Goal: Task Accomplishment & Management: Complete application form

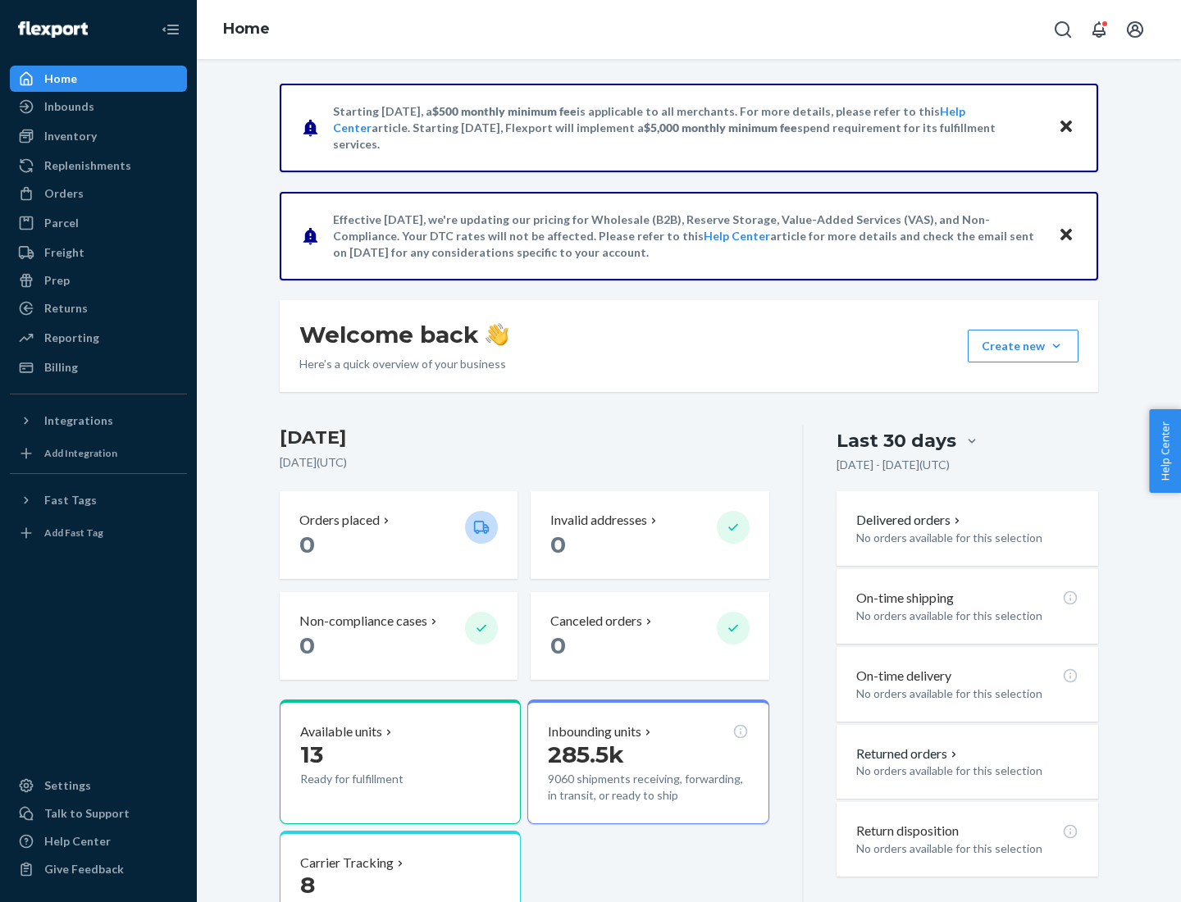
click at [1057, 346] on button "Create new Create new inbound Create new order Create new product" at bounding box center [1023, 346] width 111 height 33
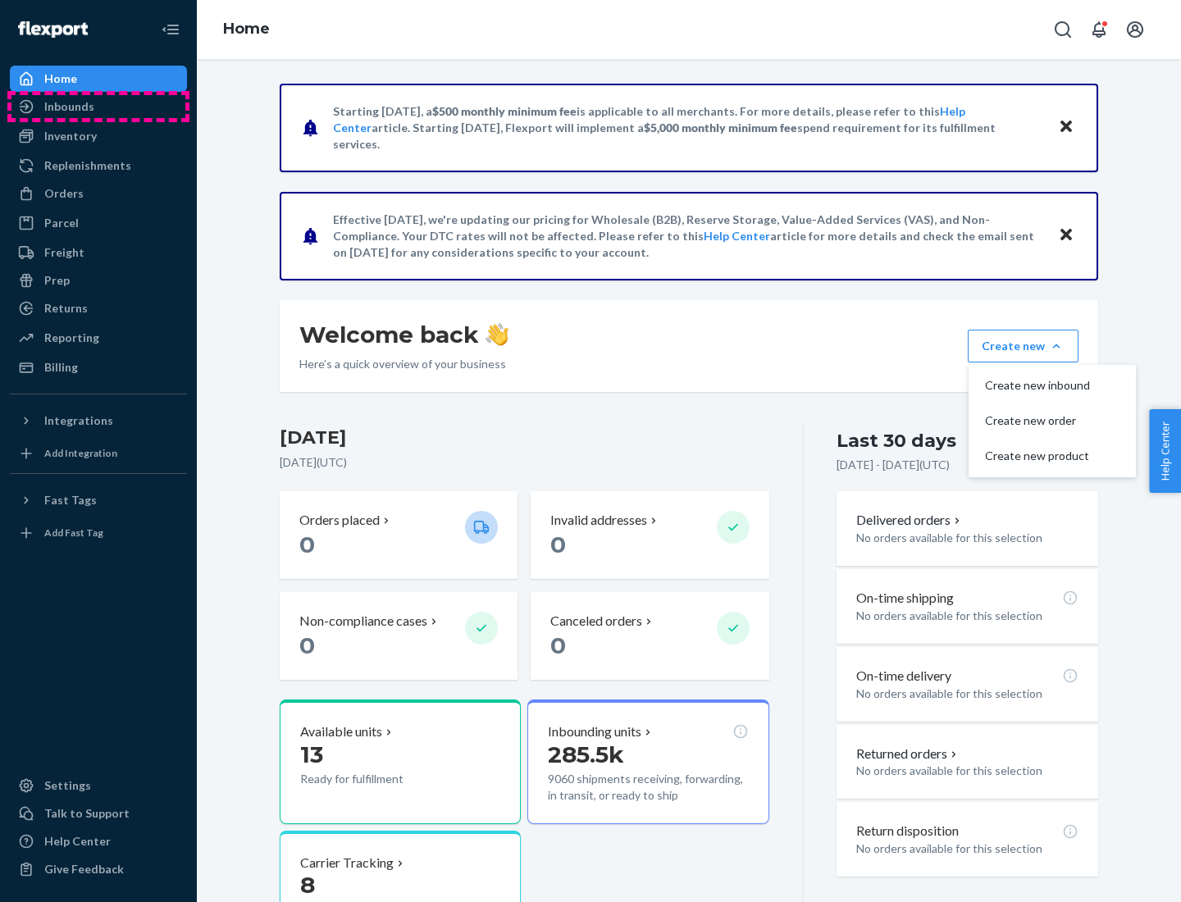
click at [98, 107] on div "Inbounds" at bounding box center [98, 106] width 174 height 23
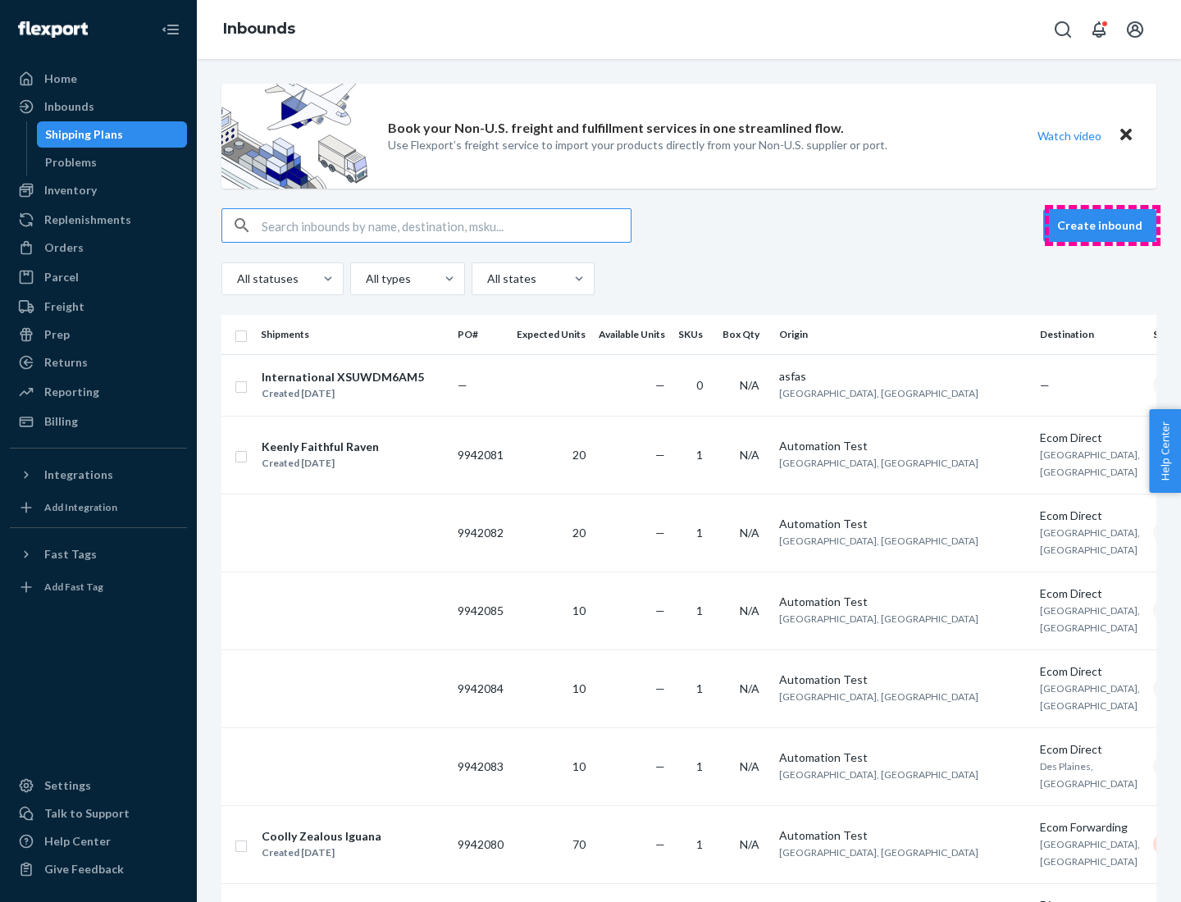
click at [1103, 226] on button "Create inbound" at bounding box center [1100, 225] width 113 height 33
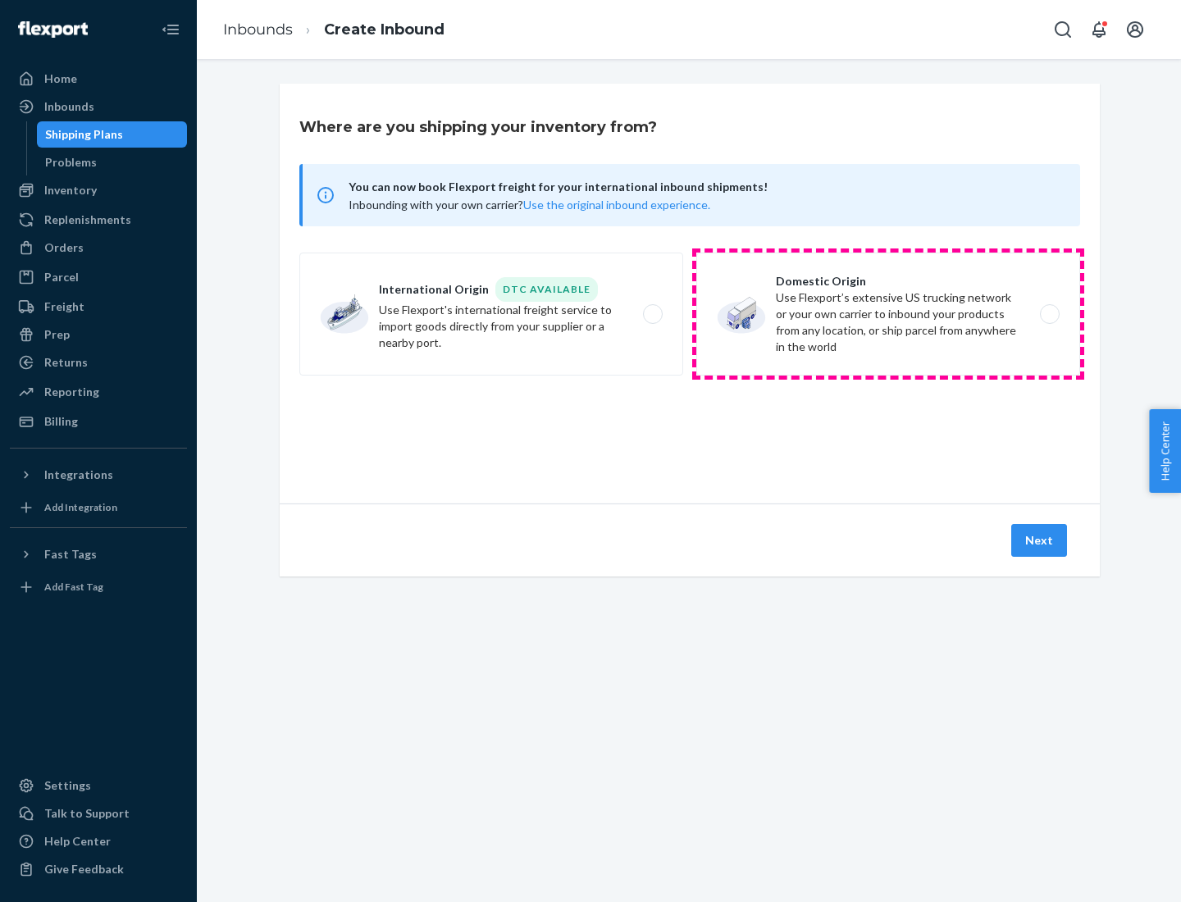
click at [888, 314] on label "Domestic Origin Use Flexport’s extensive US trucking network or your own carrie…" at bounding box center [889, 314] width 384 height 123
click at [1049, 314] on input "Domestic Origin Use Flexport’s extensive US trucking network or your own carrie…" at bounding box center [1054, 314] width 11 height 11
radio input "true"
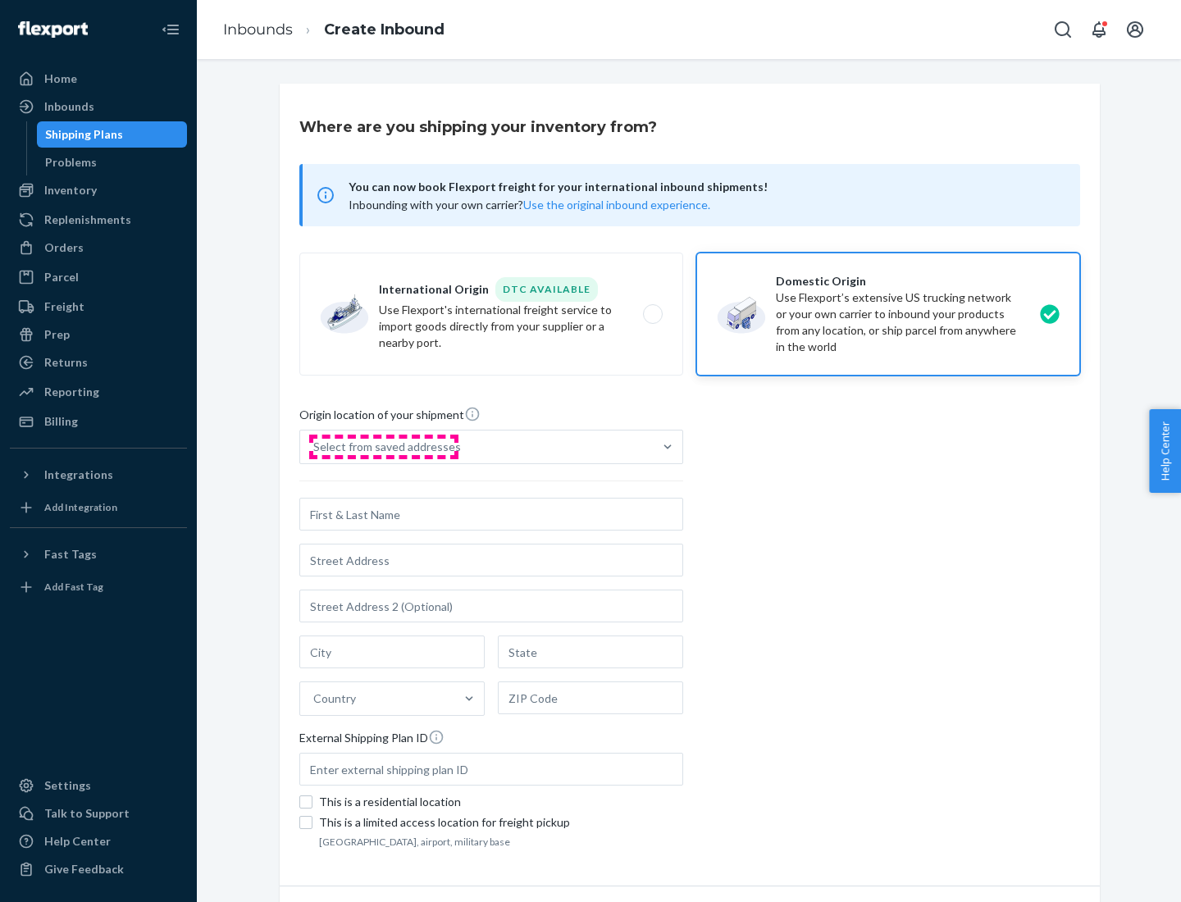
click at [383, 447] on div "Select from saved addresses" at bounding box center [387, 447] width 148 height 16
click at [315, 447] on input "Select from saved addresses" at bounding box center [314, 447] width 2 height 16
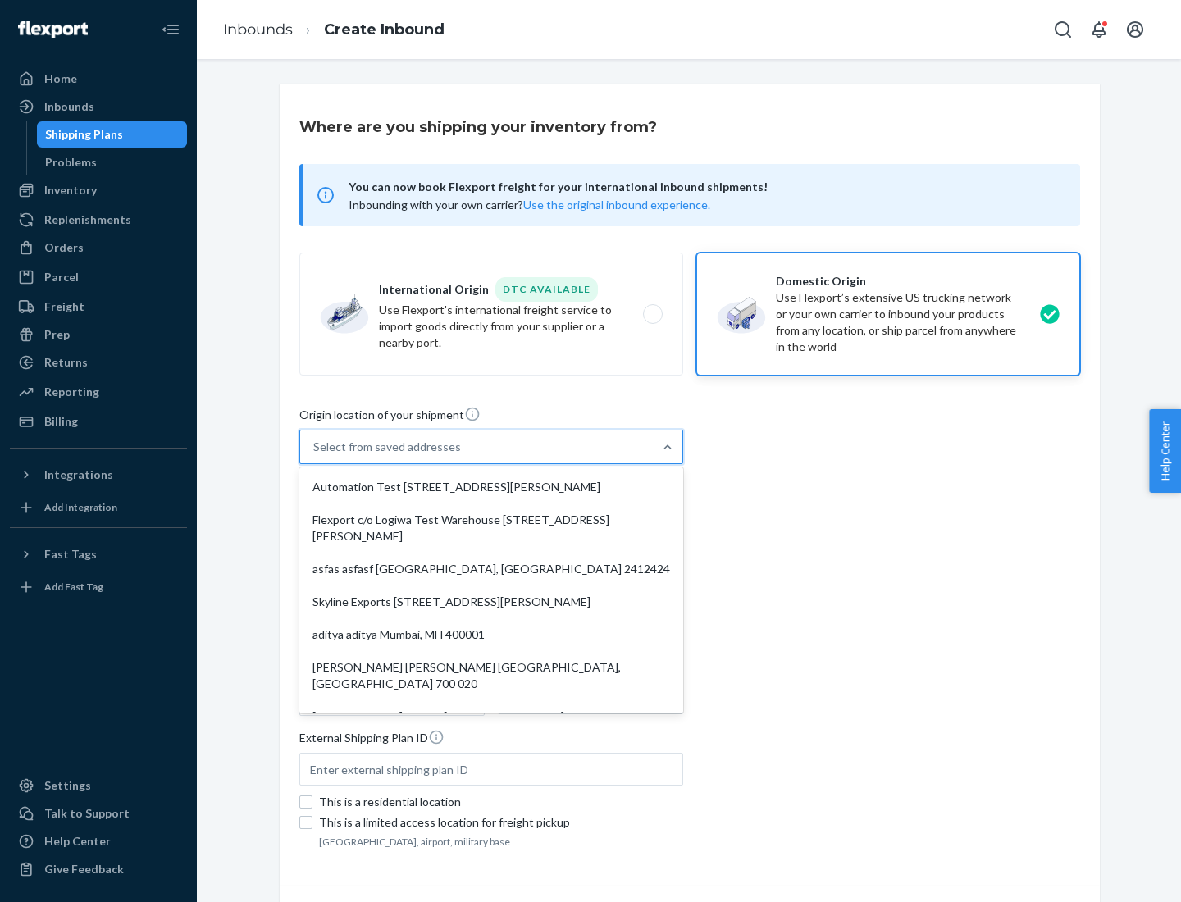
scroll to position [7, 0]
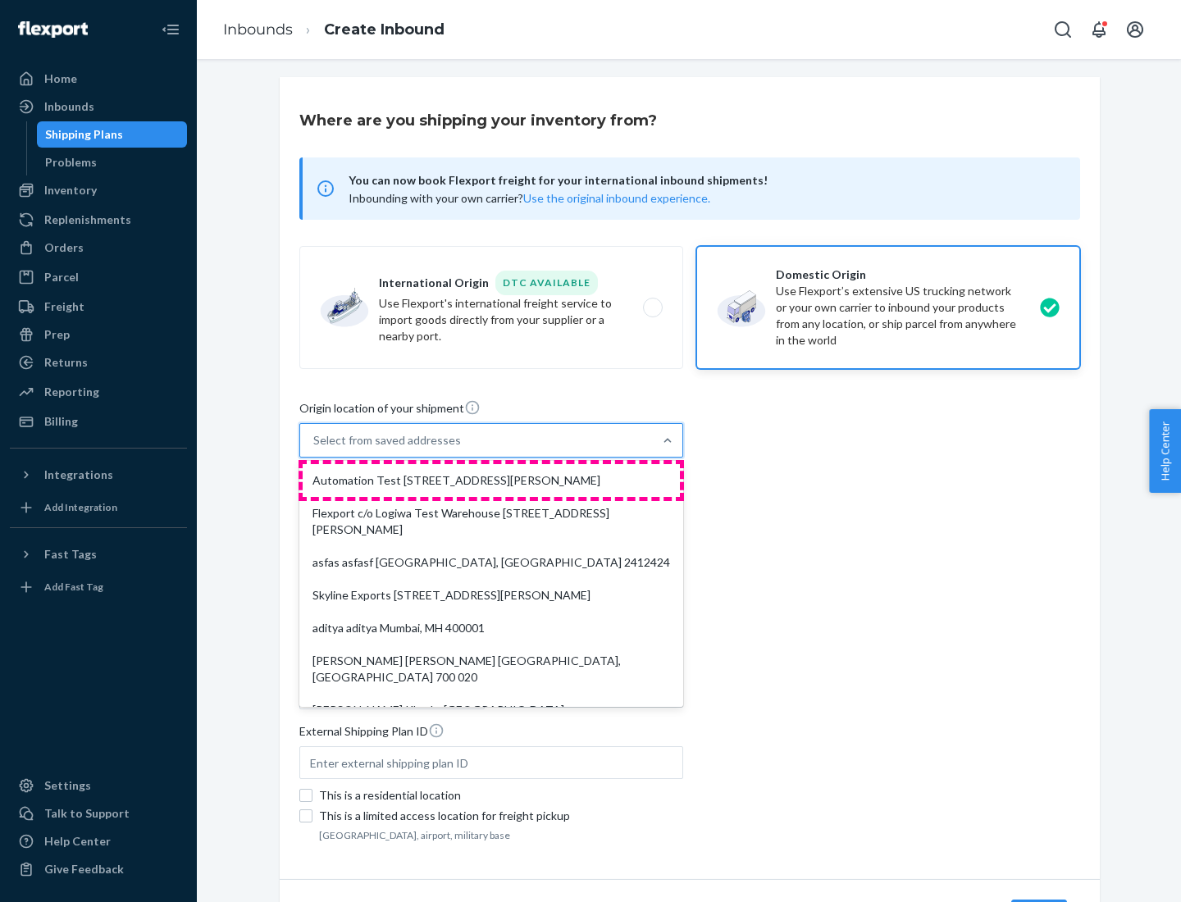
click at [491, 481] on div "Automation Test [STREET_ADDRESS][PERSON_NAME]" at bounding box center [491, 480] width 377 height 33
click at [315, 449] on input "option Automation Test [STREET_ADDRESS][PERSON_NAME]. 9 results available. Use …" at bounding box center [314, 440] width 2 height 16
type input "Automation Test"
type input "9th Floor"
type input "[GEOGRAPHIC_DATA]"
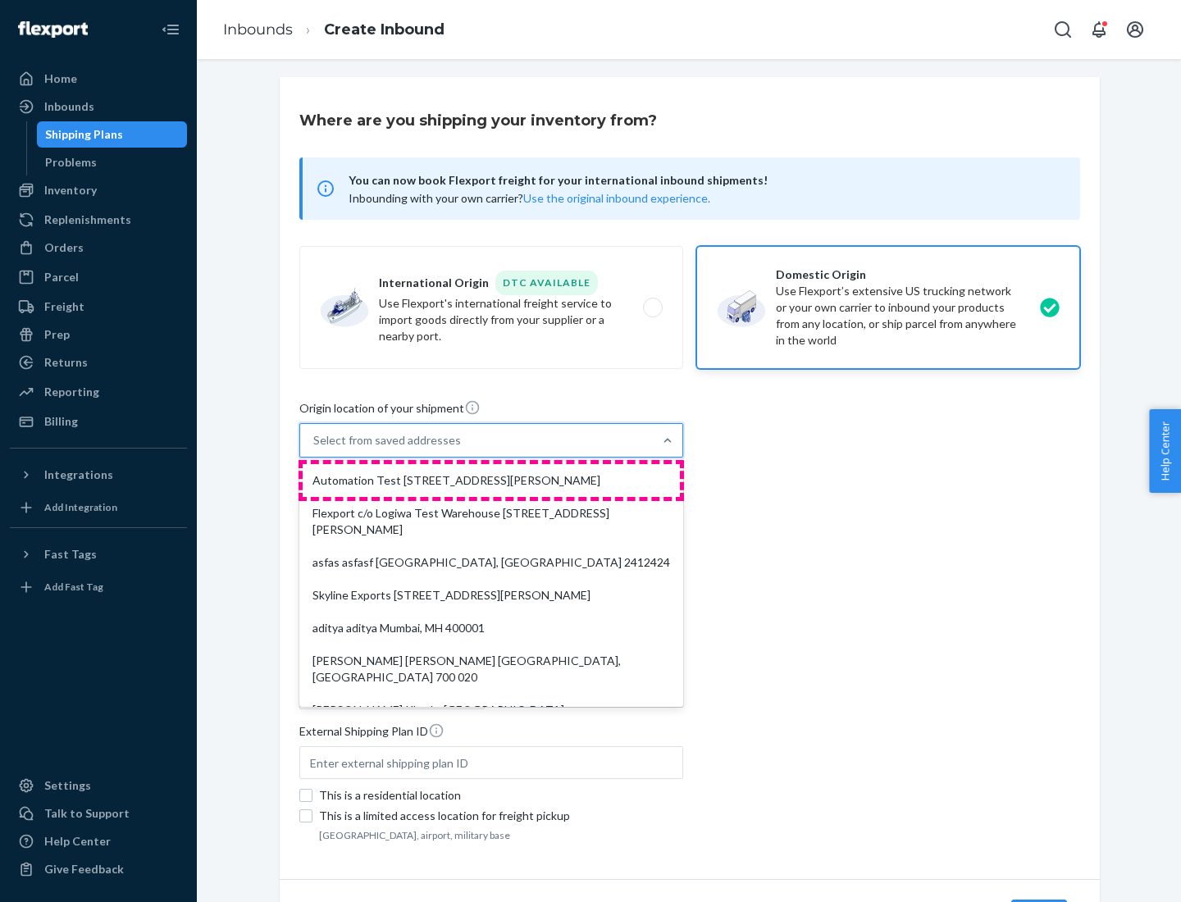
type input "CA"
type input "94104"
type input "[STREET_ADDRESS][PERSON_NAME]"
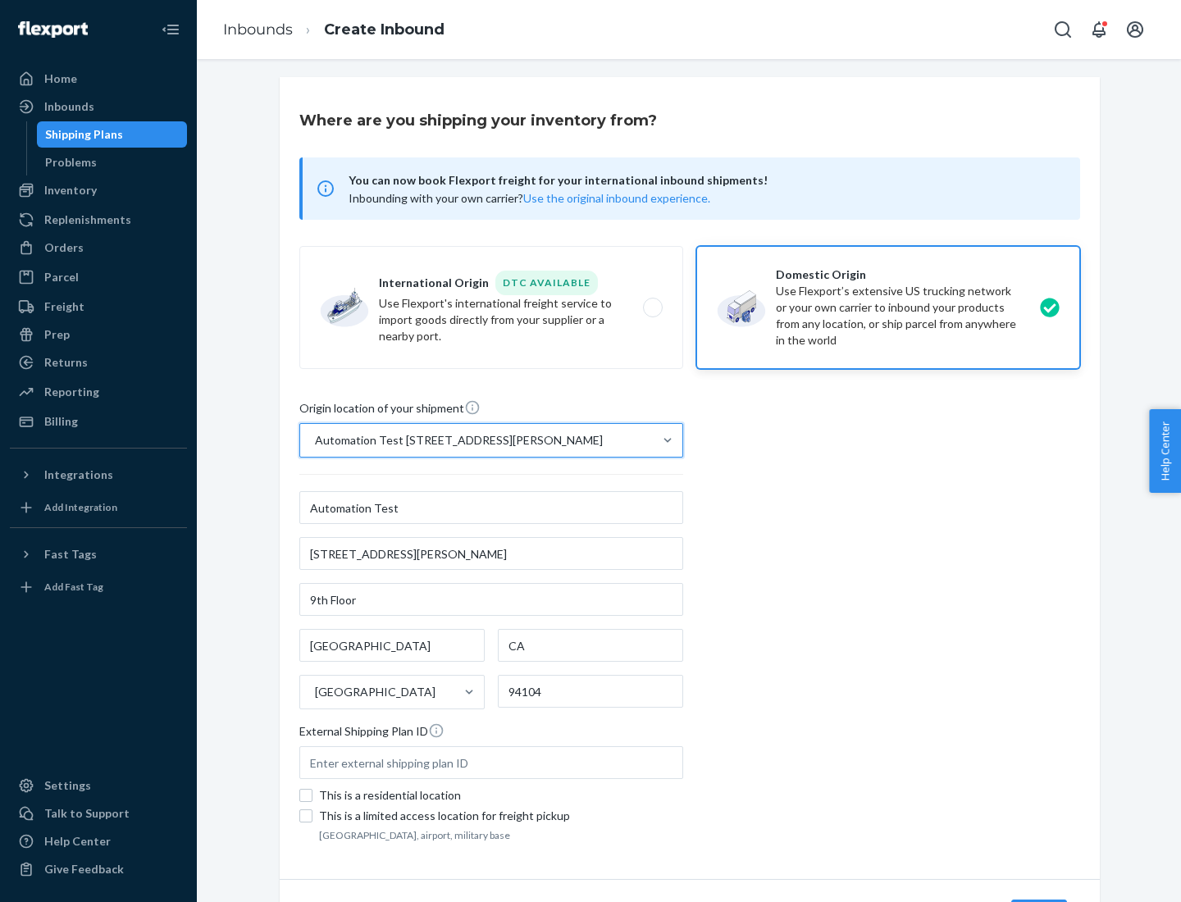
scroll to position [96, 0]
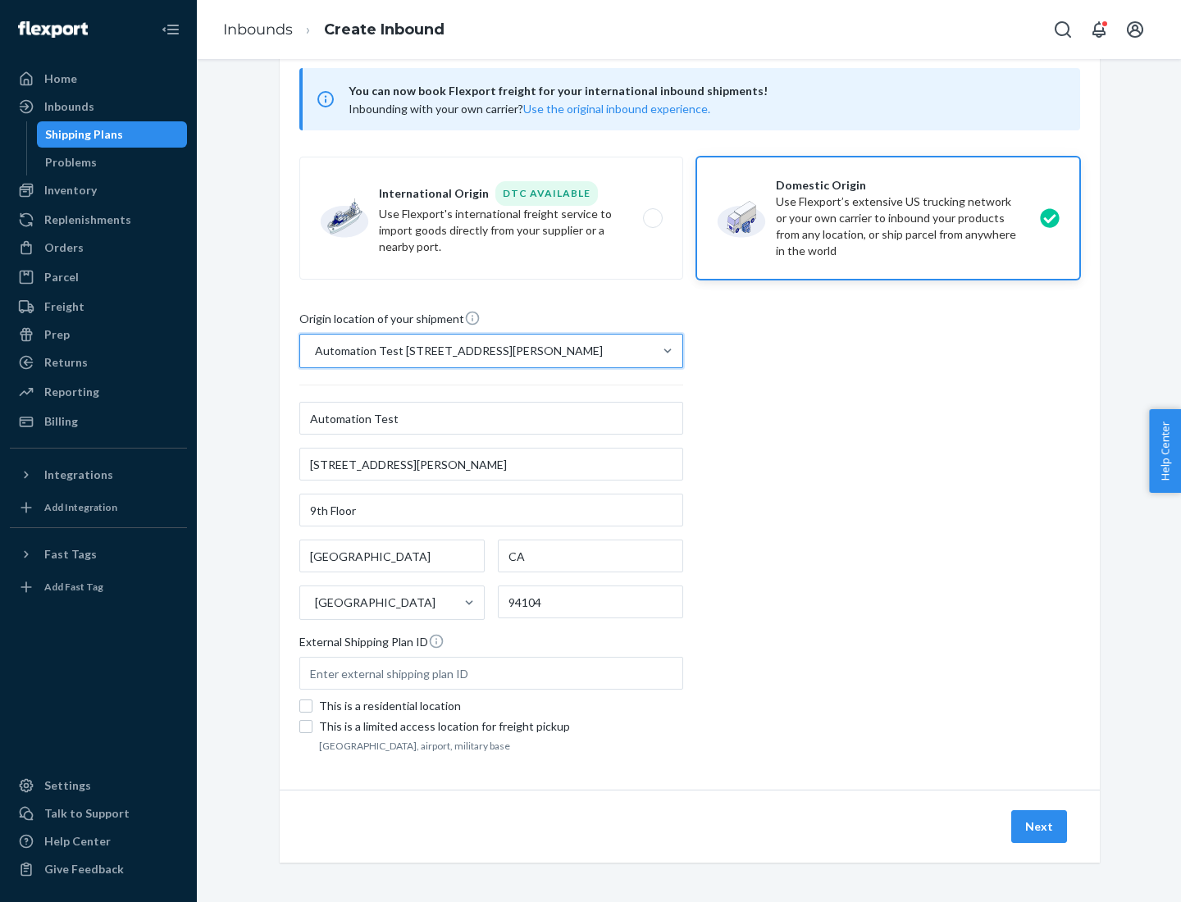
click at [1040, 827] on button "Next" at bounding box center [1040, 827] width 56 height 33
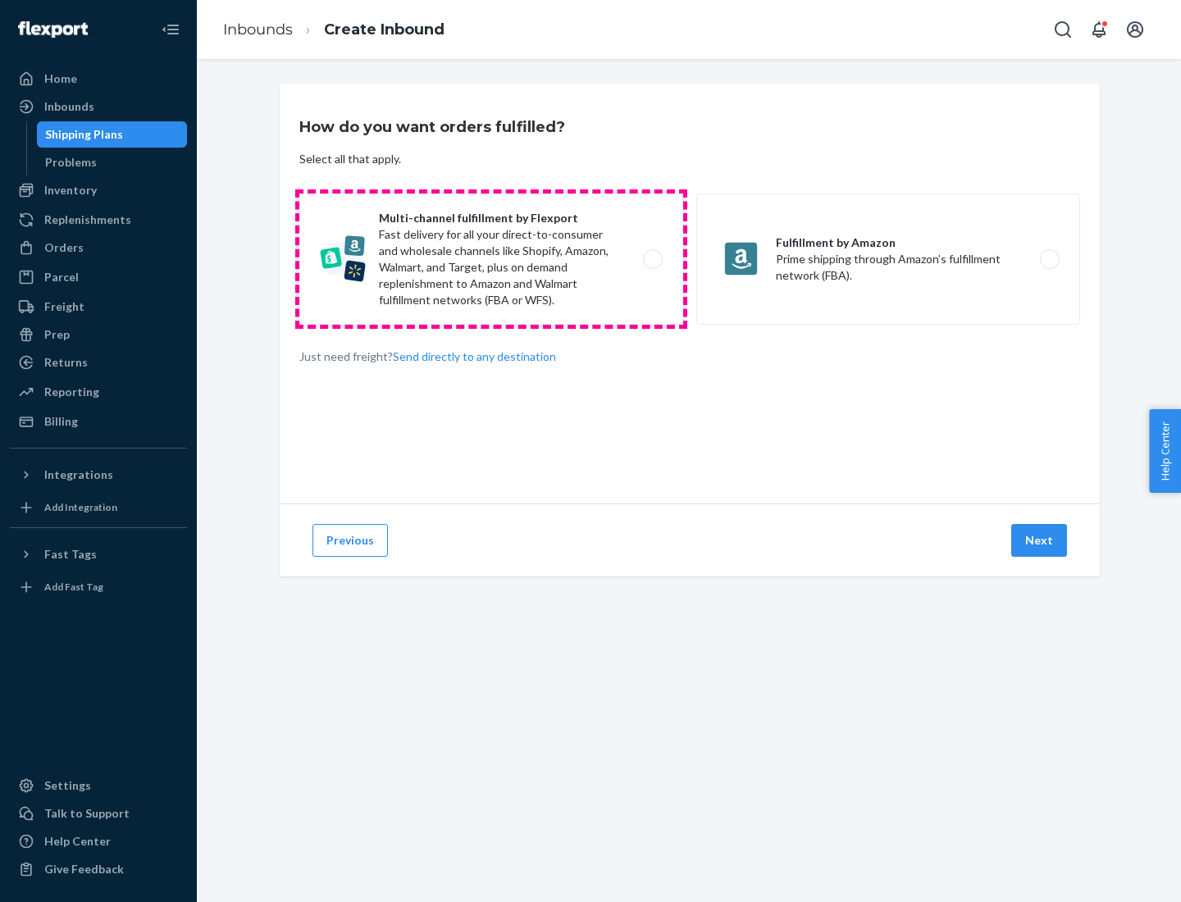
click at [491, 259] on label "Multi-channel fulfillment by Flexport Fast delivery for all your direct-to-cons…" at bounding box center [491, 259] width 384 height 131
click at [652, 259] on input "Multi-channel fulfillment by Flexport Fast delivery for all your direct-to-cons…" at bounding box center [657, 259] width 11 height 11
radio input "true"
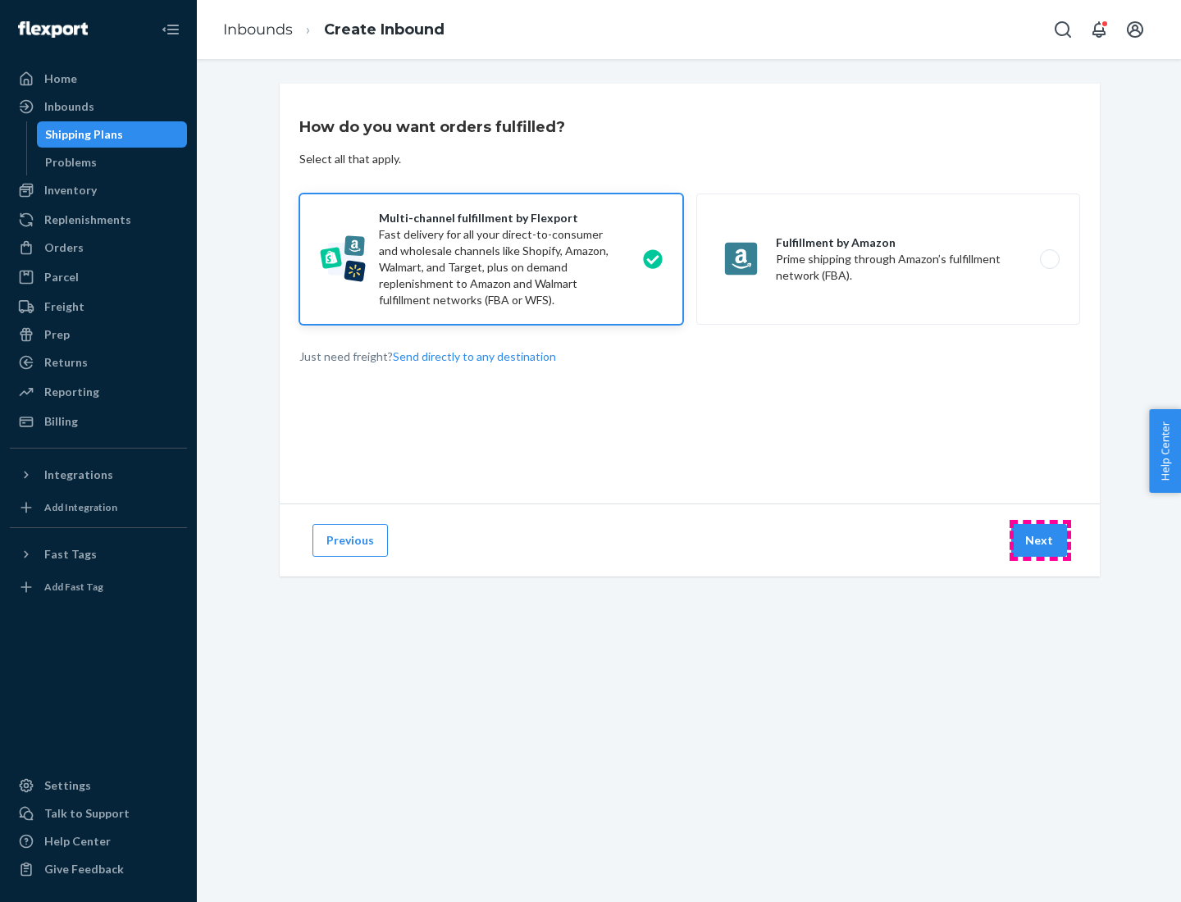
click at [1040, 541] on button "Next" at bounding box center [1040, 540] width 56 height 33
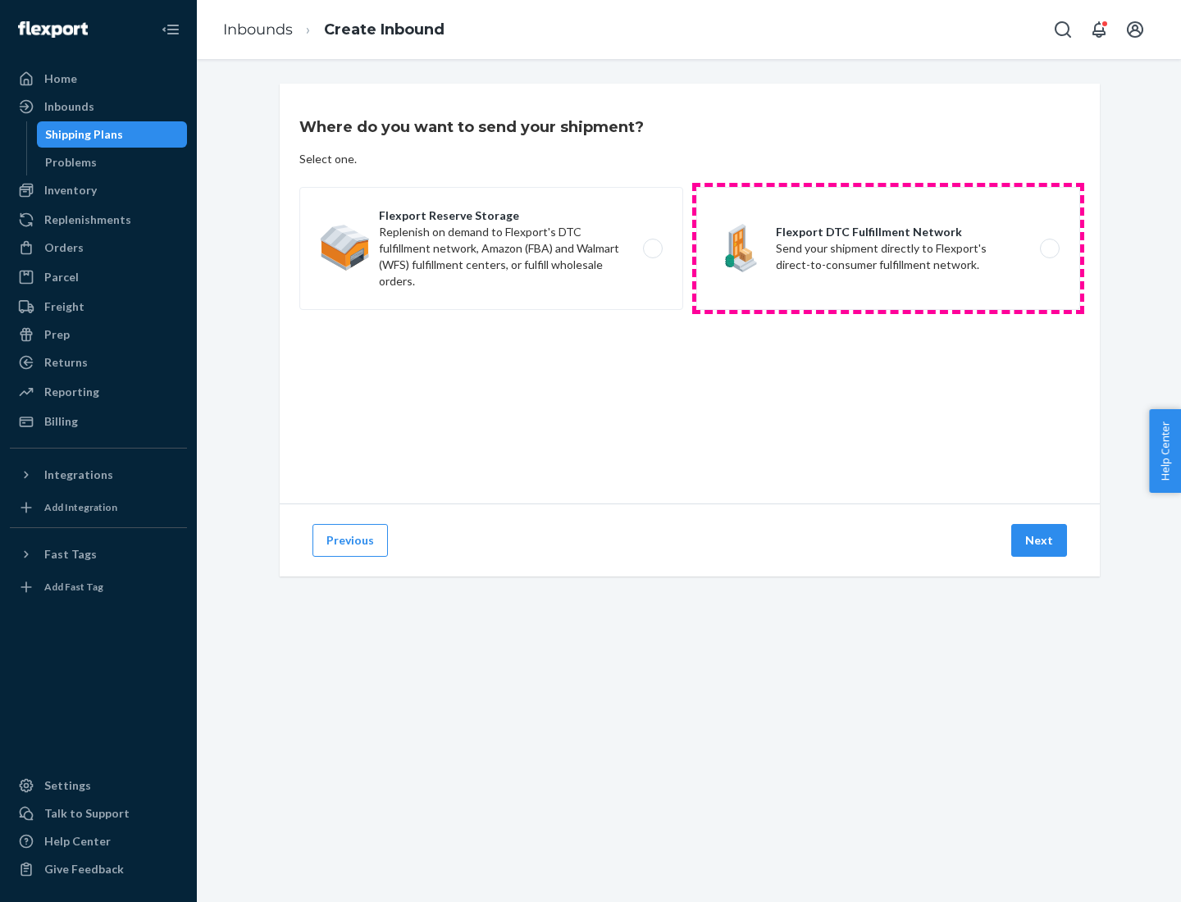
click at [888, 249] on label "Flexport DTC Fulfillment Network Send your shipment directly to Flexport's dire…" at bounding box center [889, 248] width 384 height 123
click at [1049, 249] on input "Flexport DTC Fulfillment Network Send your shipment directly to Flexport's dire…" at bounding box center [1054, 249] width 11 height 11
radio input "true"
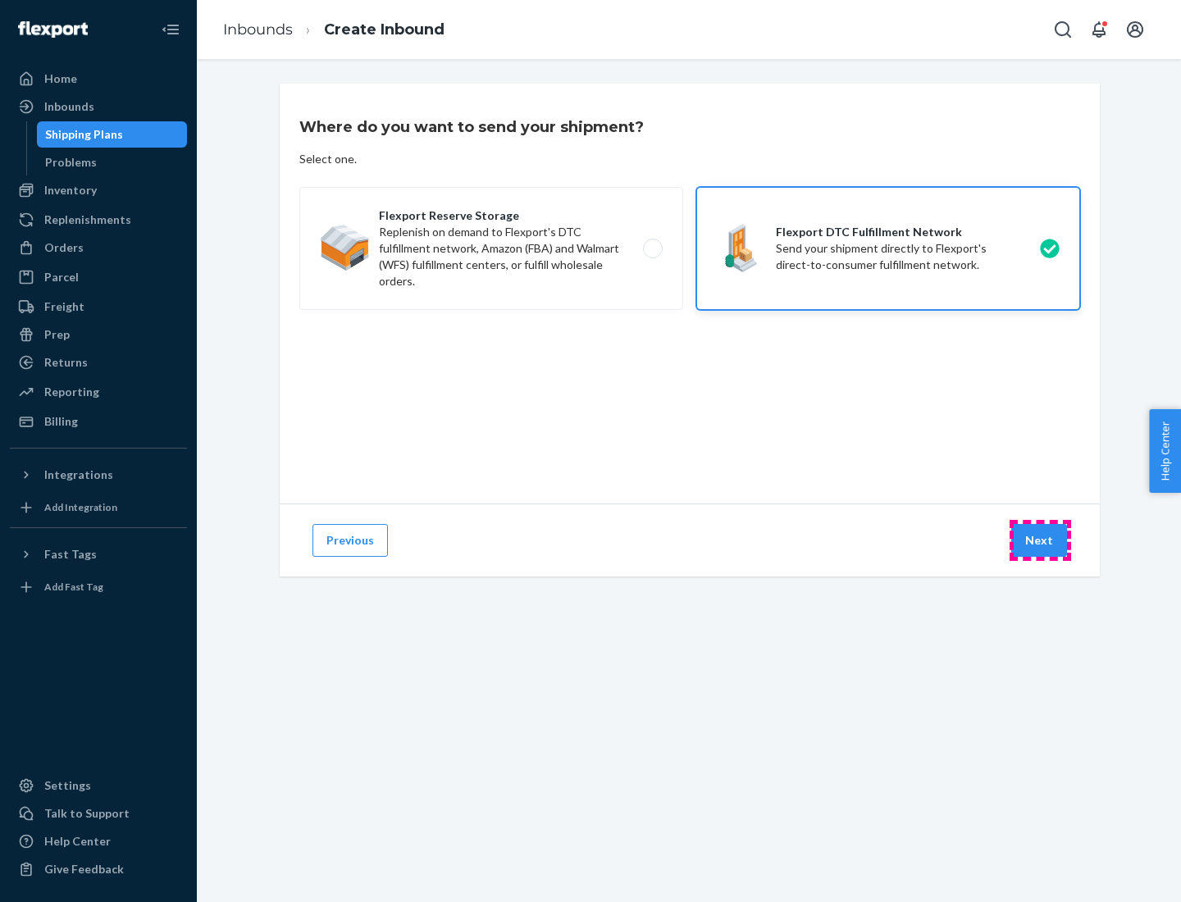
click at [1040, 541] on button "Next" at bounding box center [1040, 540] width 56 height 33
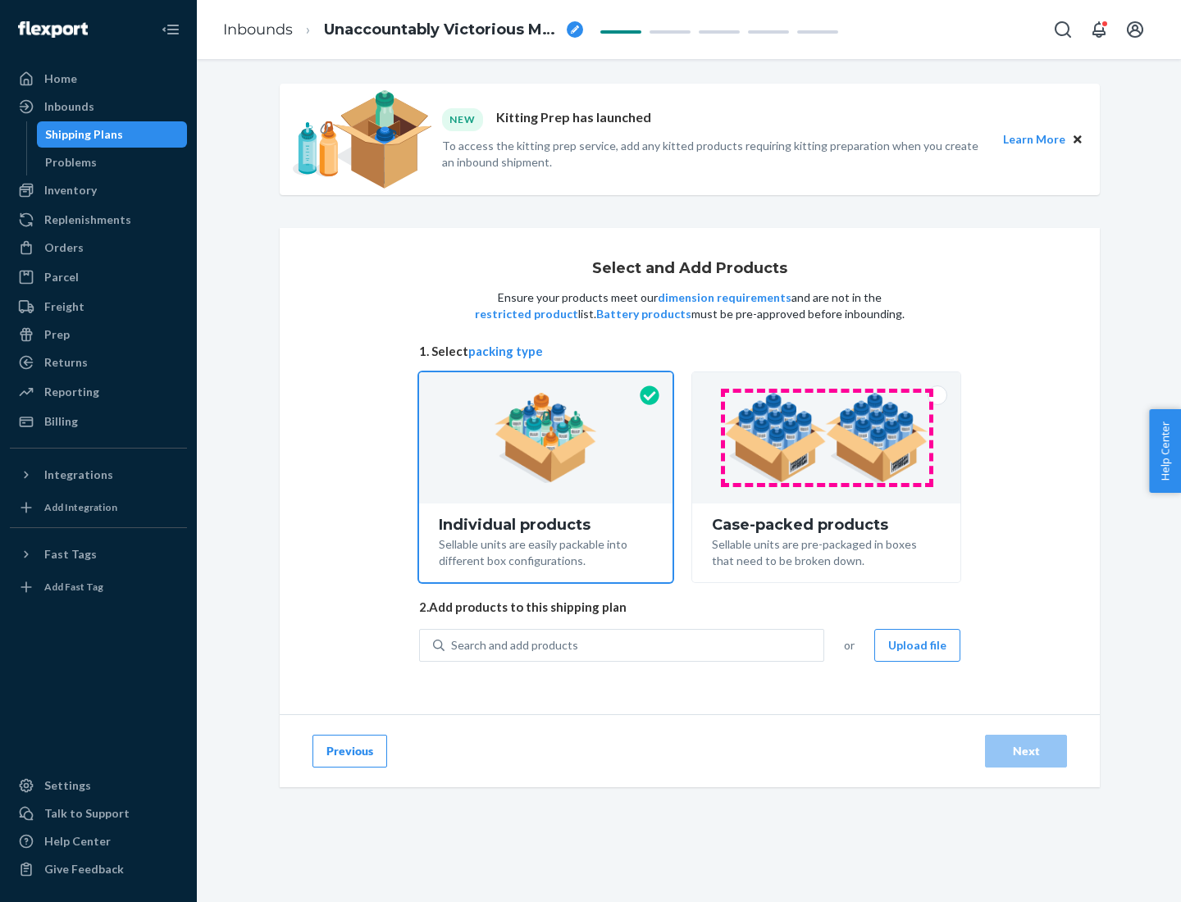
click at [827, 438] on img at bounding box center [826, 438] width 204 height 90
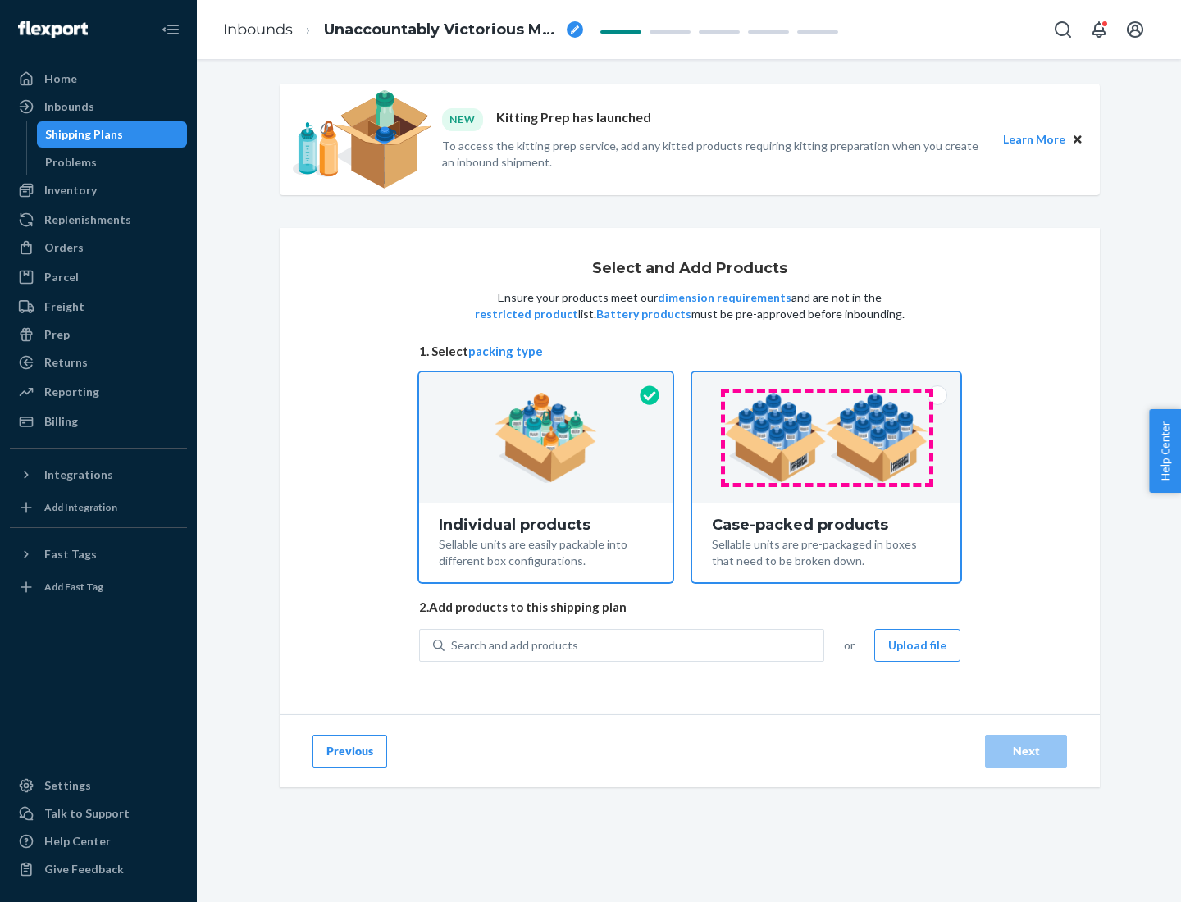
click at [827, 383] on input "Case-packed products Sellable units are pre-packaged in boxes that need to be b…" at bounding box center [826, 377] width 11 height 11
radio input "true"
radio input "false"
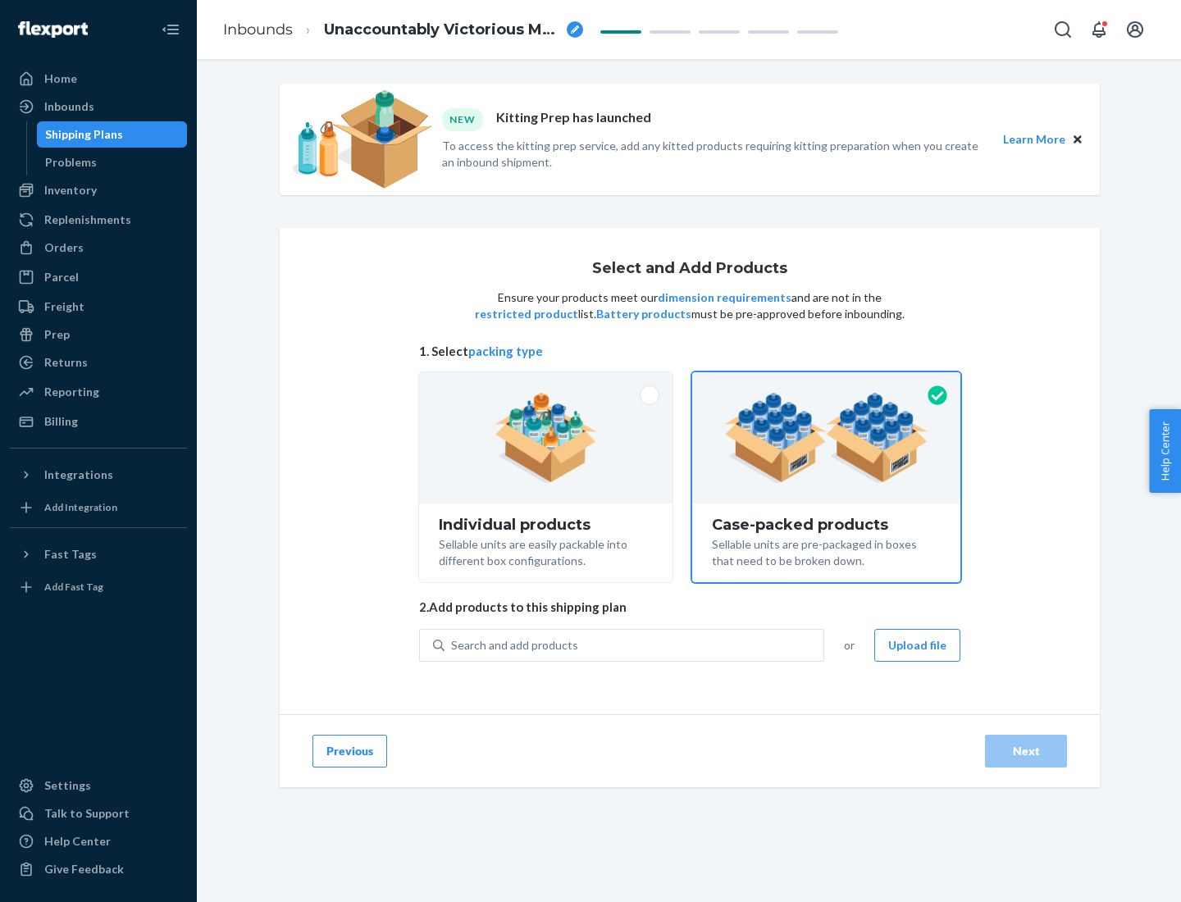
click at [635, 645] on div "Search and add products" at bounding box center [634, 646] width 379 height 30
click at [453, 645] on input "Search and add products" at bounding box center [452, 645] width 2 height 16
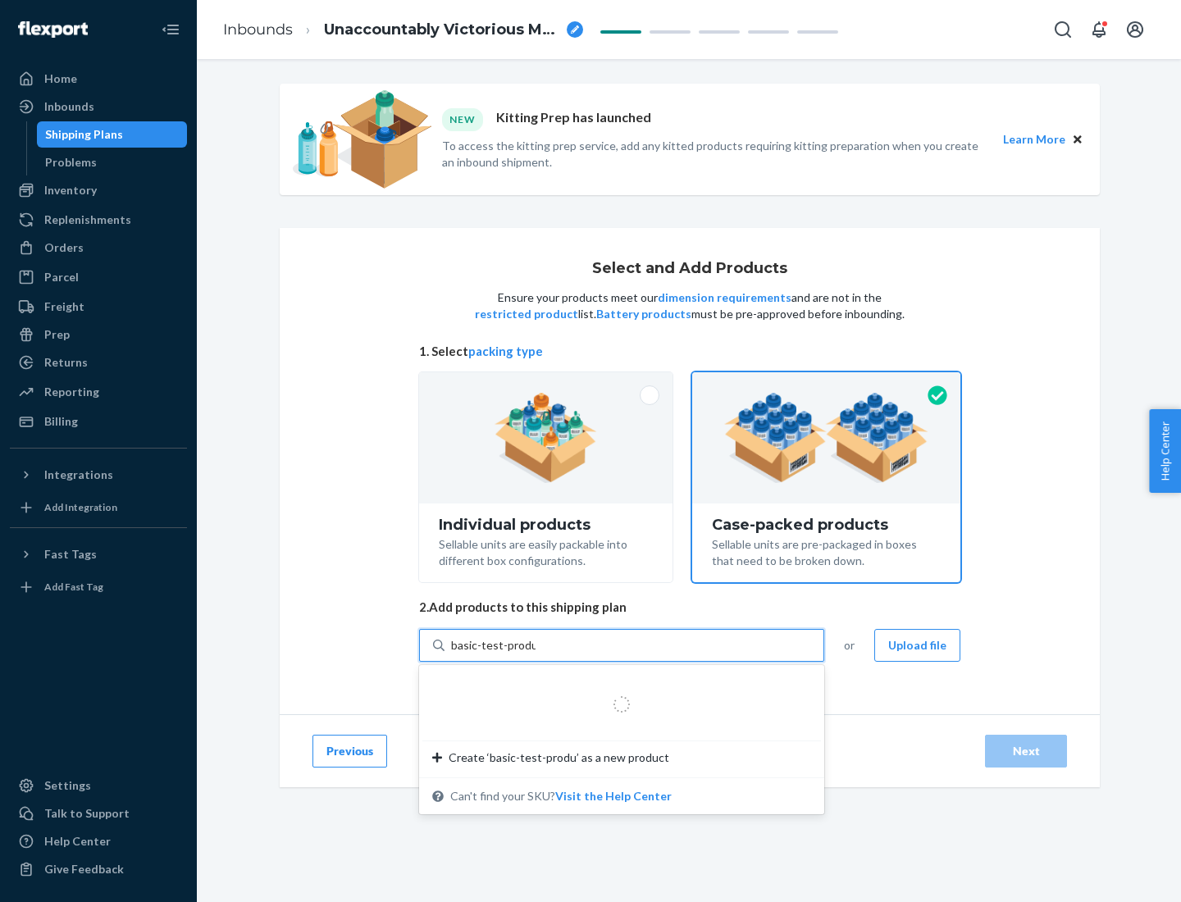
type input "basic-test-product-1"
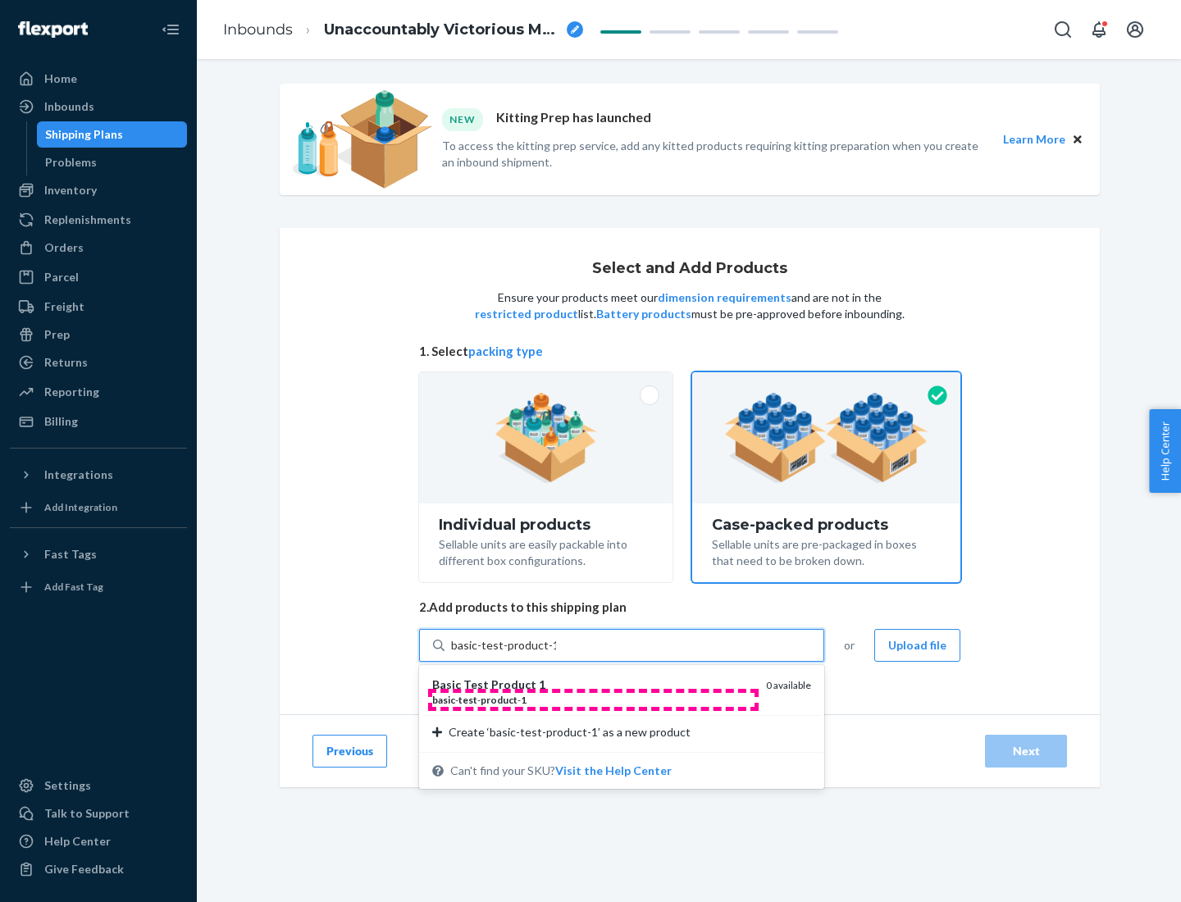
click at [593, 700] on div "basic - test - product - 1" at bounding box center [592, 700] width 321 height 14
click at [556, 654] on input "basic-test-product-1" at bounding box center [503, 645] width 105 height 16
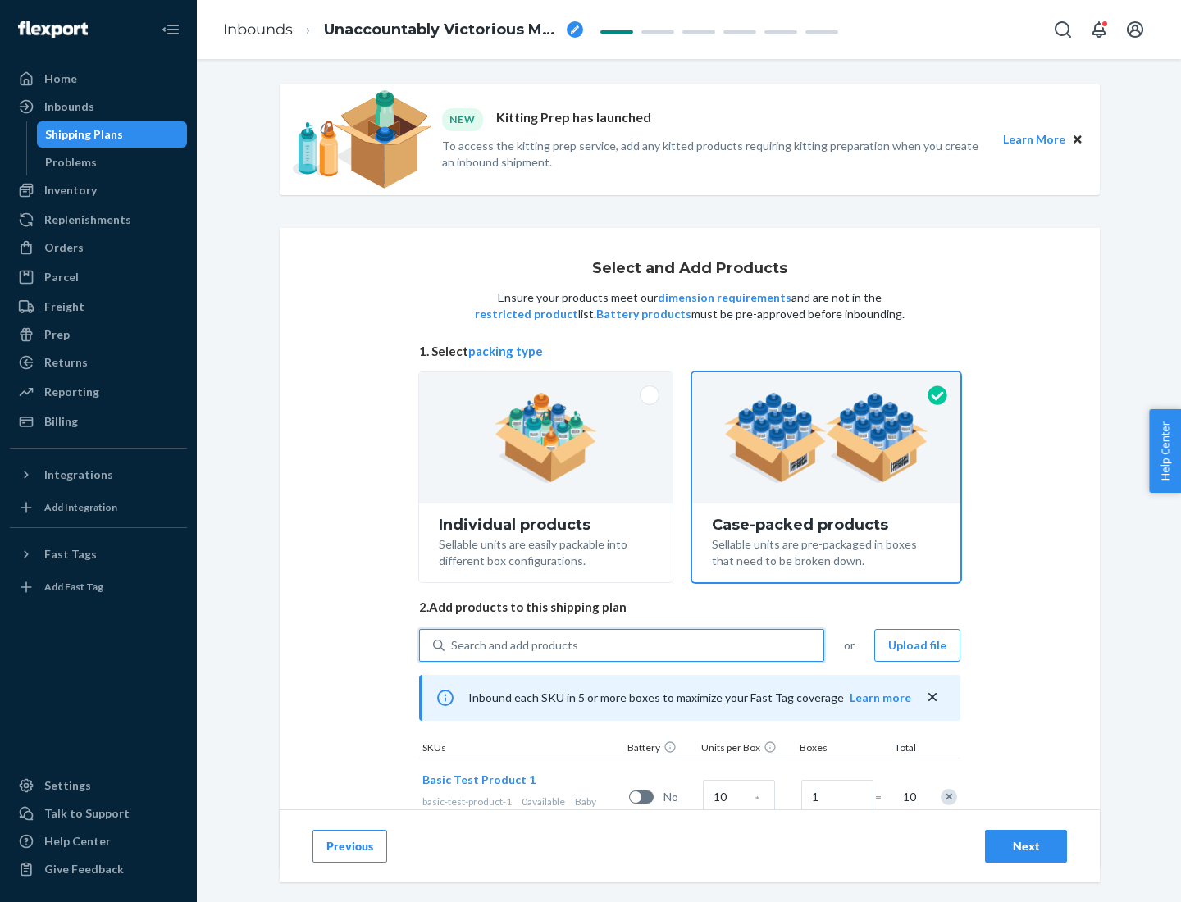
scroll to position [59, 0]
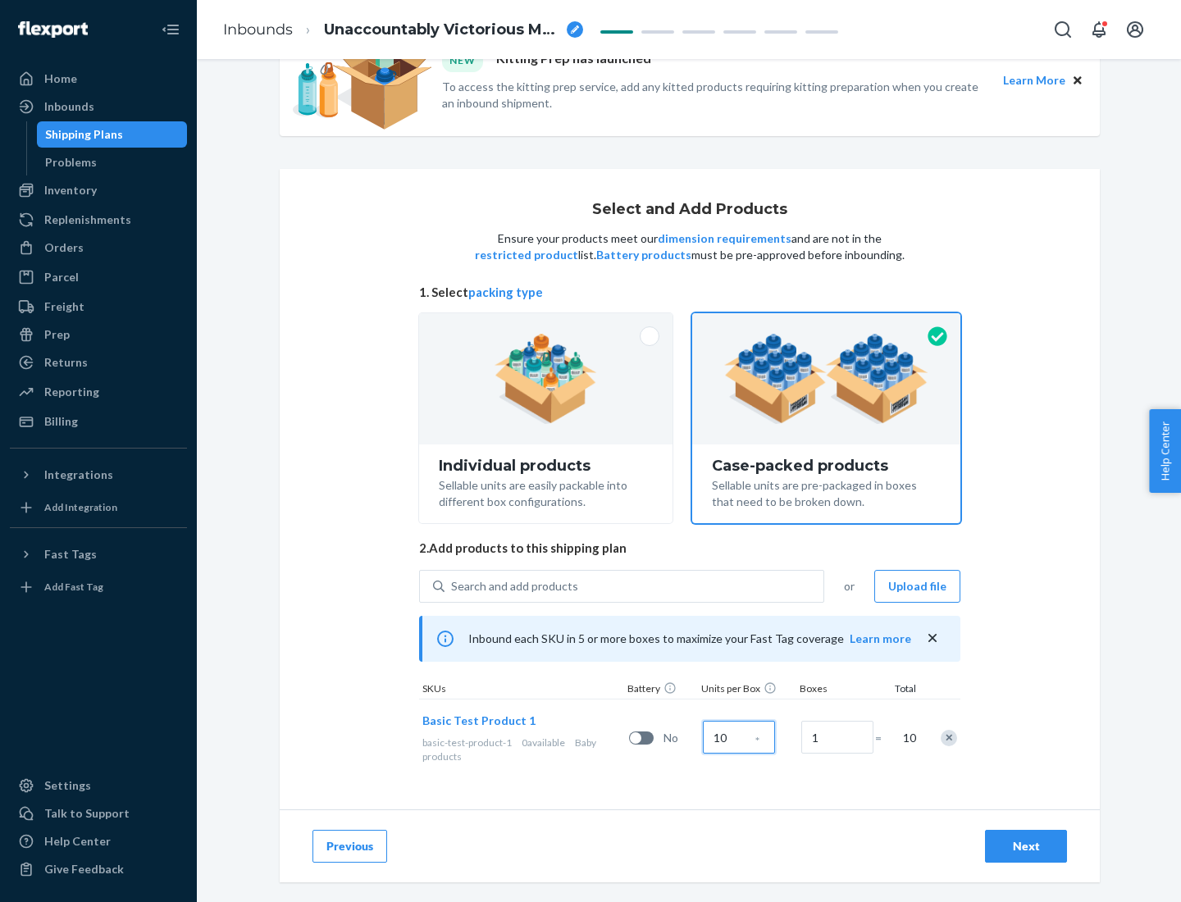
type input "10"
type input "7"
click at [1026, 847] on div "Next" at bounding box center [1026, 846] width 54 height 16
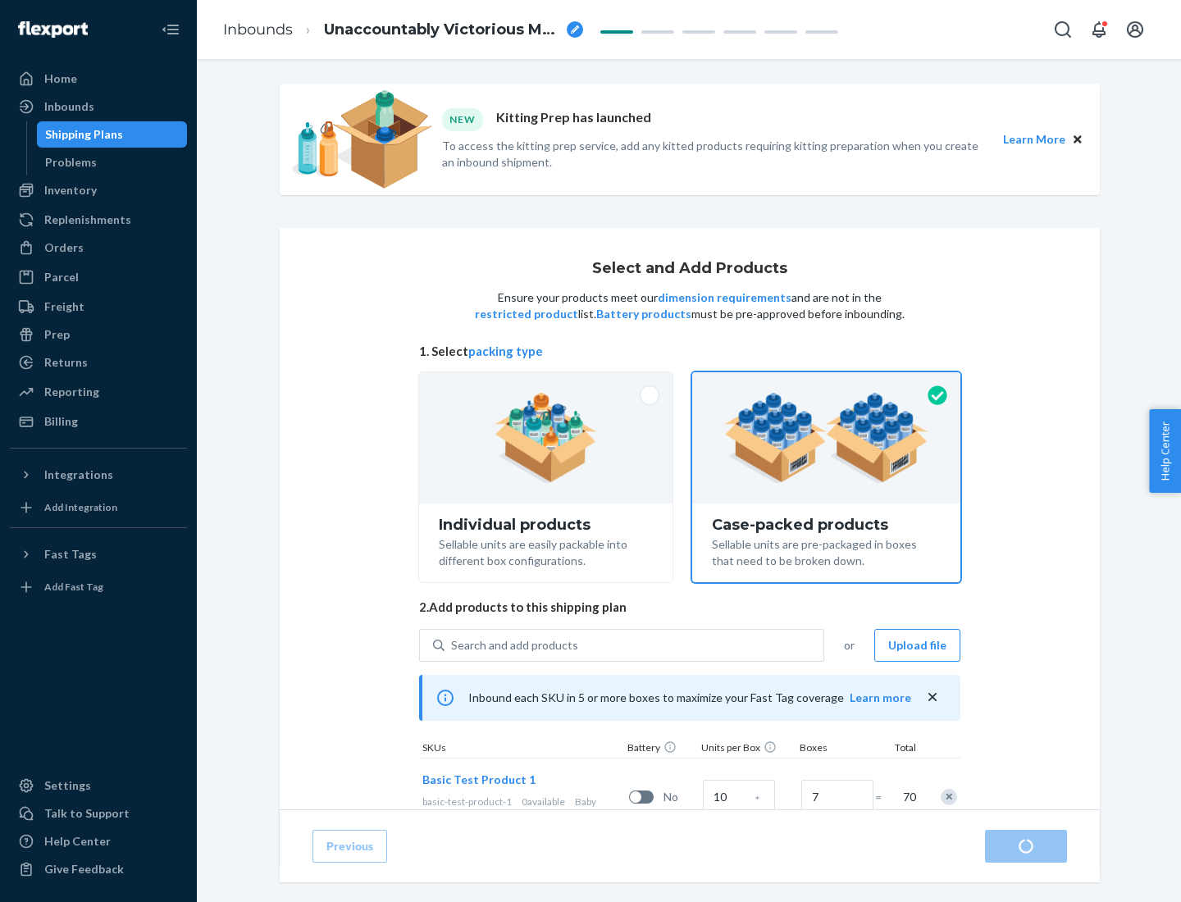
radio input "true"
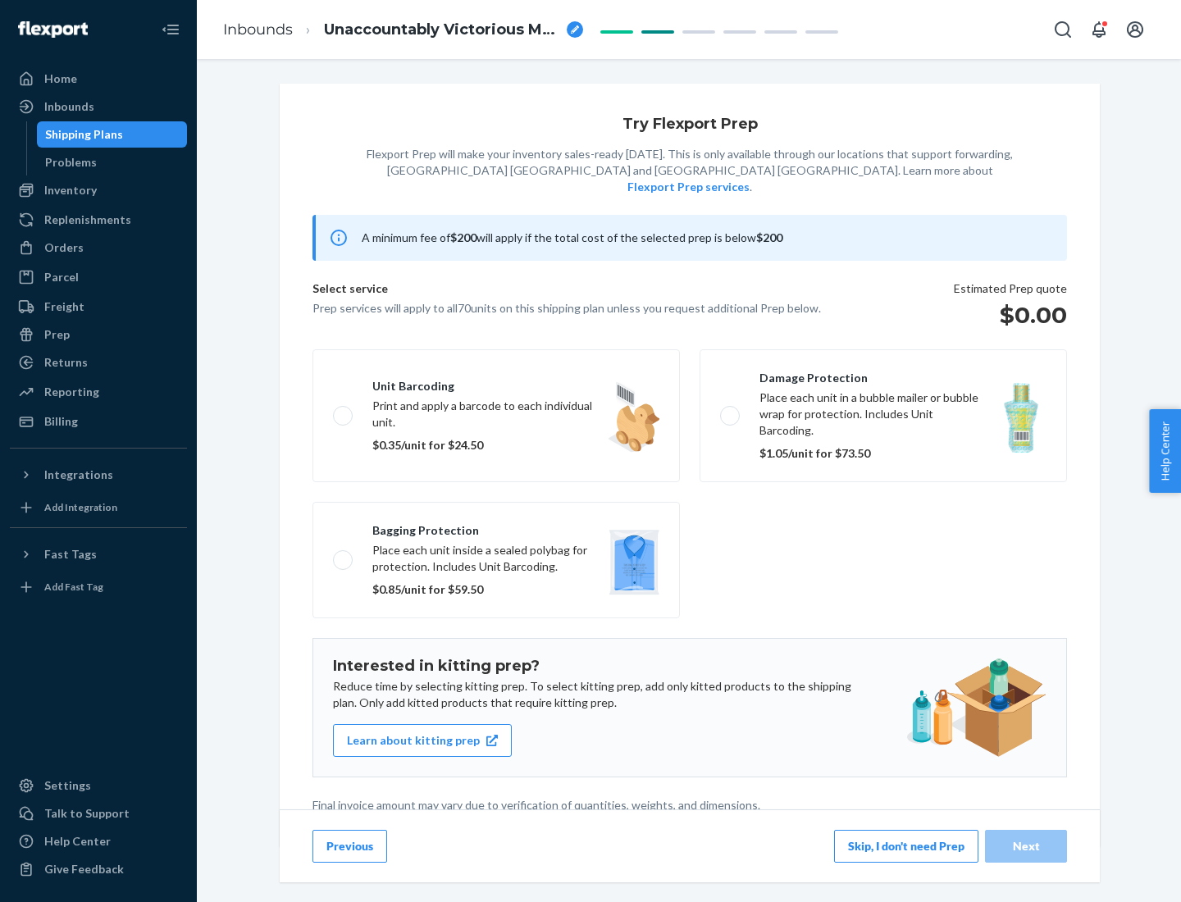
scroll to position [4, 0]
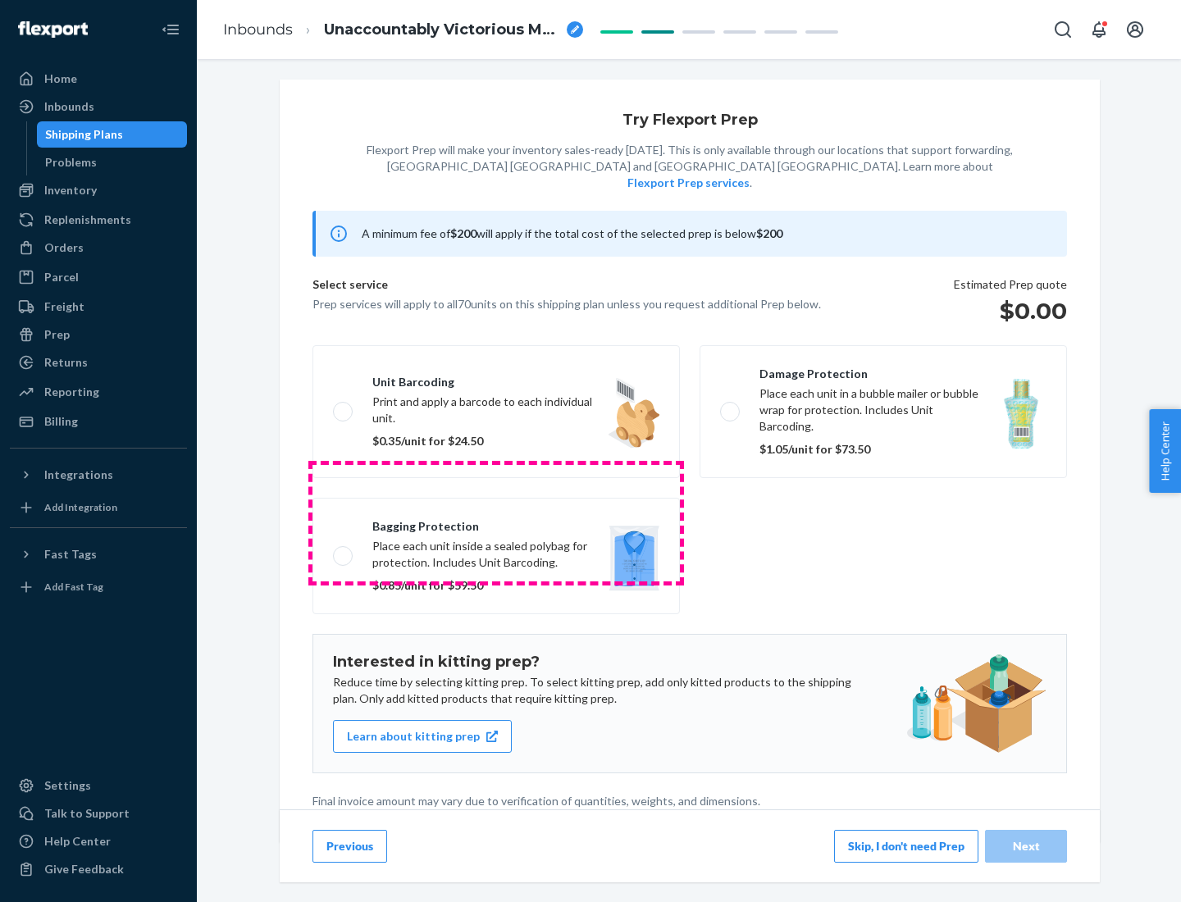
click at [496, 523] on label "Bagging protection Place each unit inside a sealed polybag for protection. Incl…" at bounding box center [497, 556] width 368 height 116
click at [344, 550] on input "Bagging protection Place each unit inside a sealed polybag for protection. Incl…" at bounding box center [338, 555] width 11 height 11
checkbox input "true"
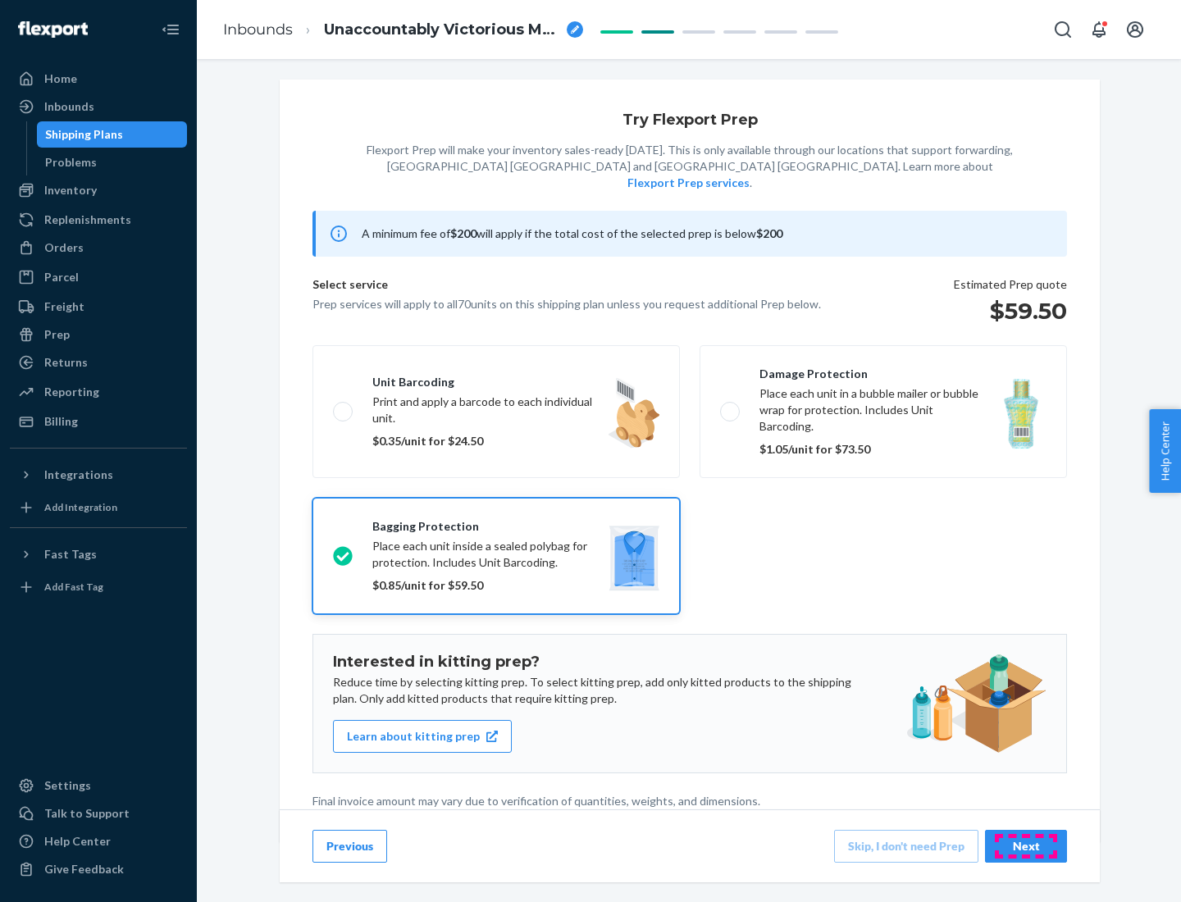
click at [1026, 846] on div "Next" at bounding box center [1026, 846] width 54 height 16
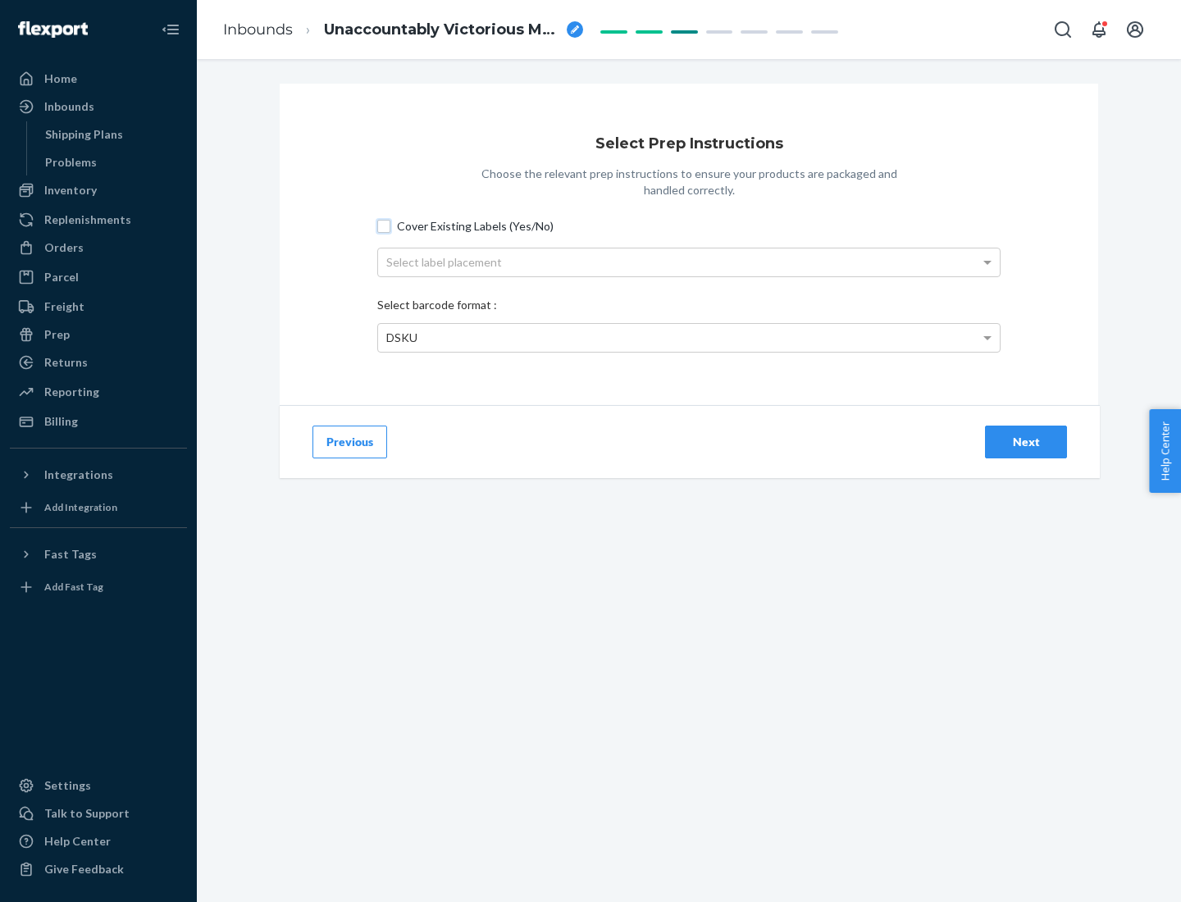
click at [384, 226] on input "Cover Existing Labels (Yes/No)" at bounding box center [383, 226] width 13 height 13
checkbox input "true"
click at [689, 262] on div "Select label placement" at bounding box center [689, 263] width 622 height 28
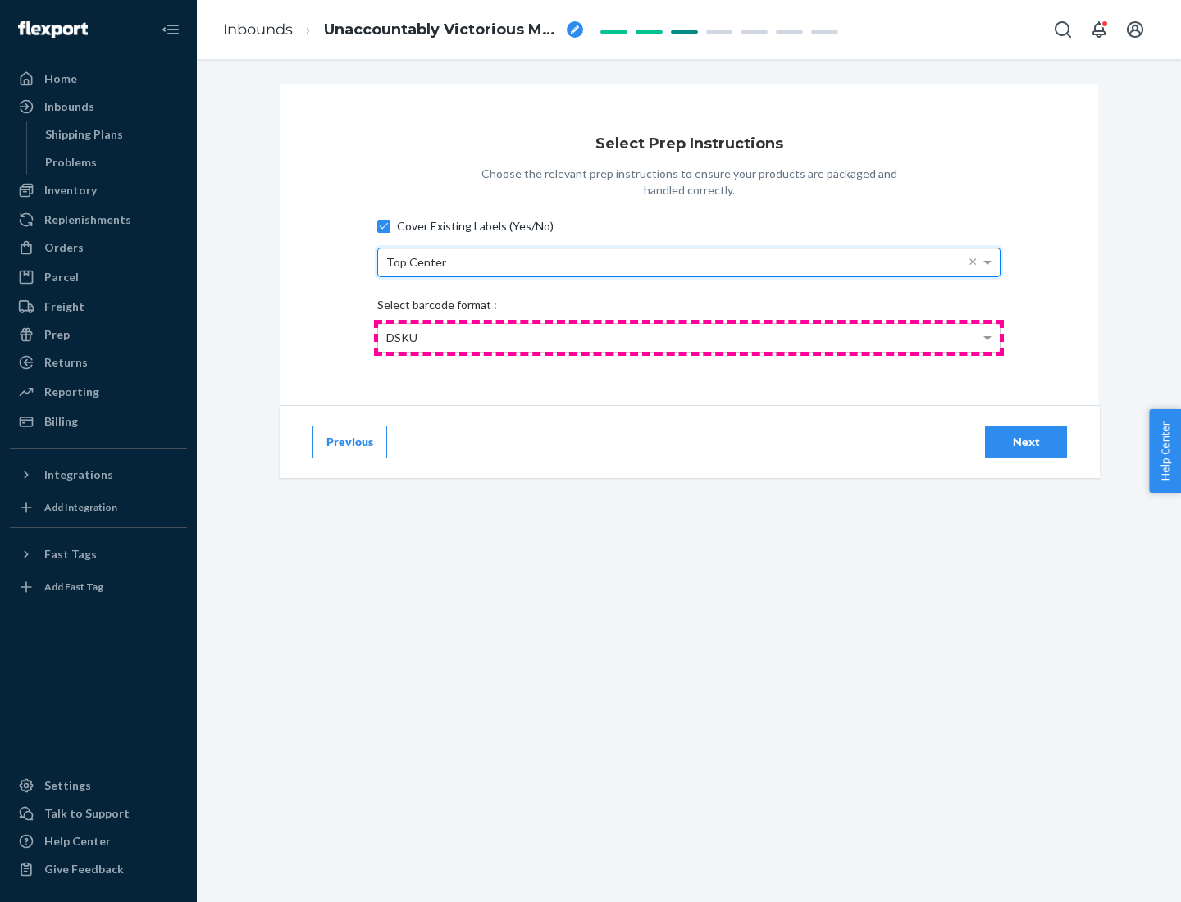
click at [689, 337] on div "DSKU" at bounding box center [689, 338] width 622 height 28
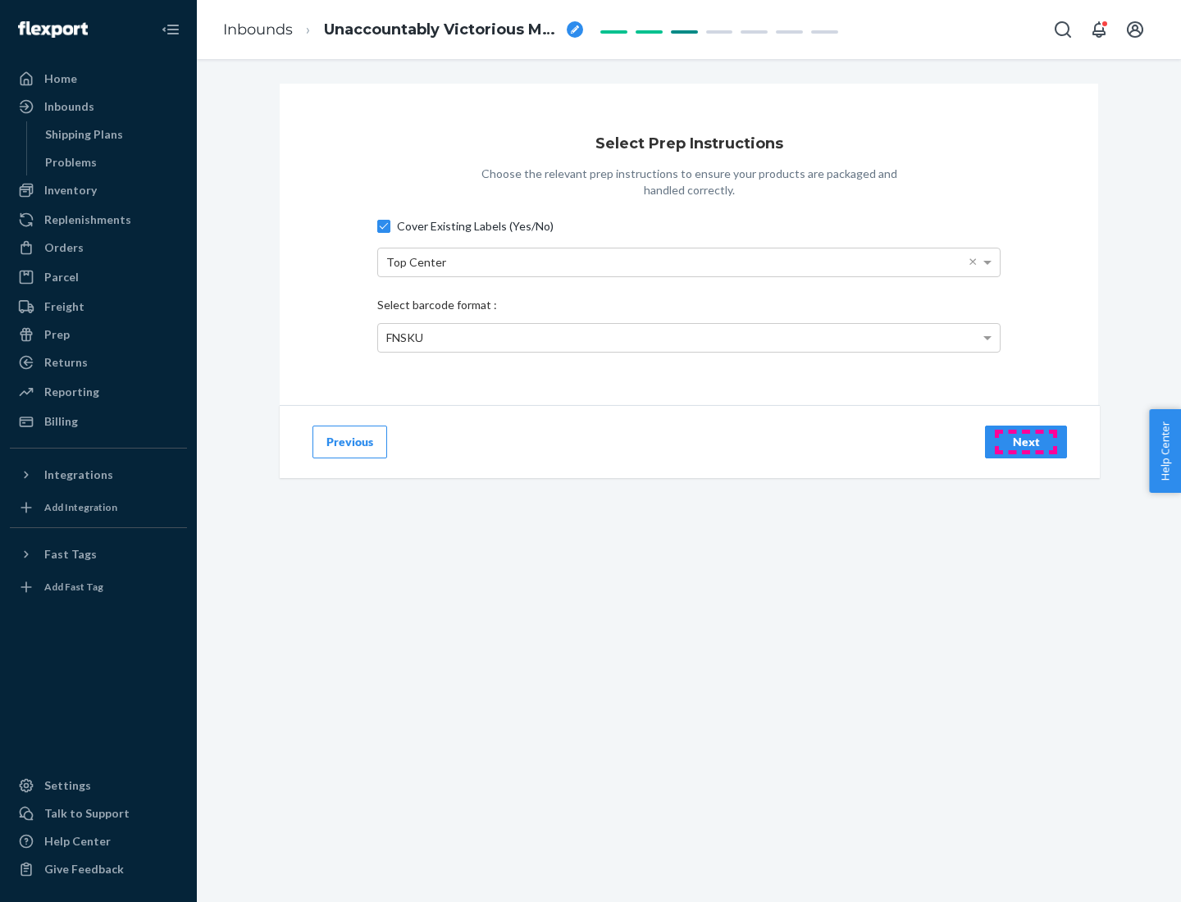
click at [1026, 441] on div "Next" at bounding box center [1026, 442] width 54 height 16
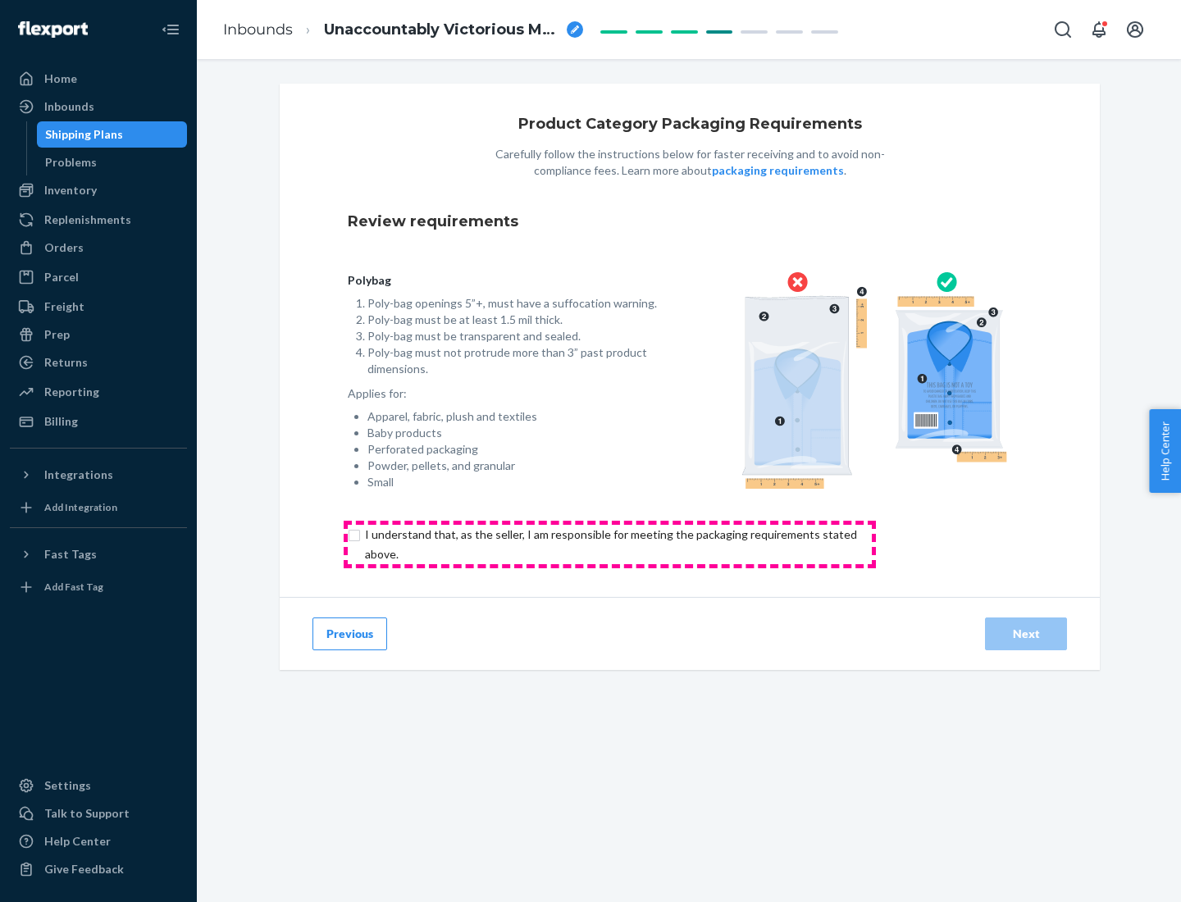
click at [610, 544] on input "checkbox" at bounding box center [621, 544] width 546 height 39
checkbox input "true"
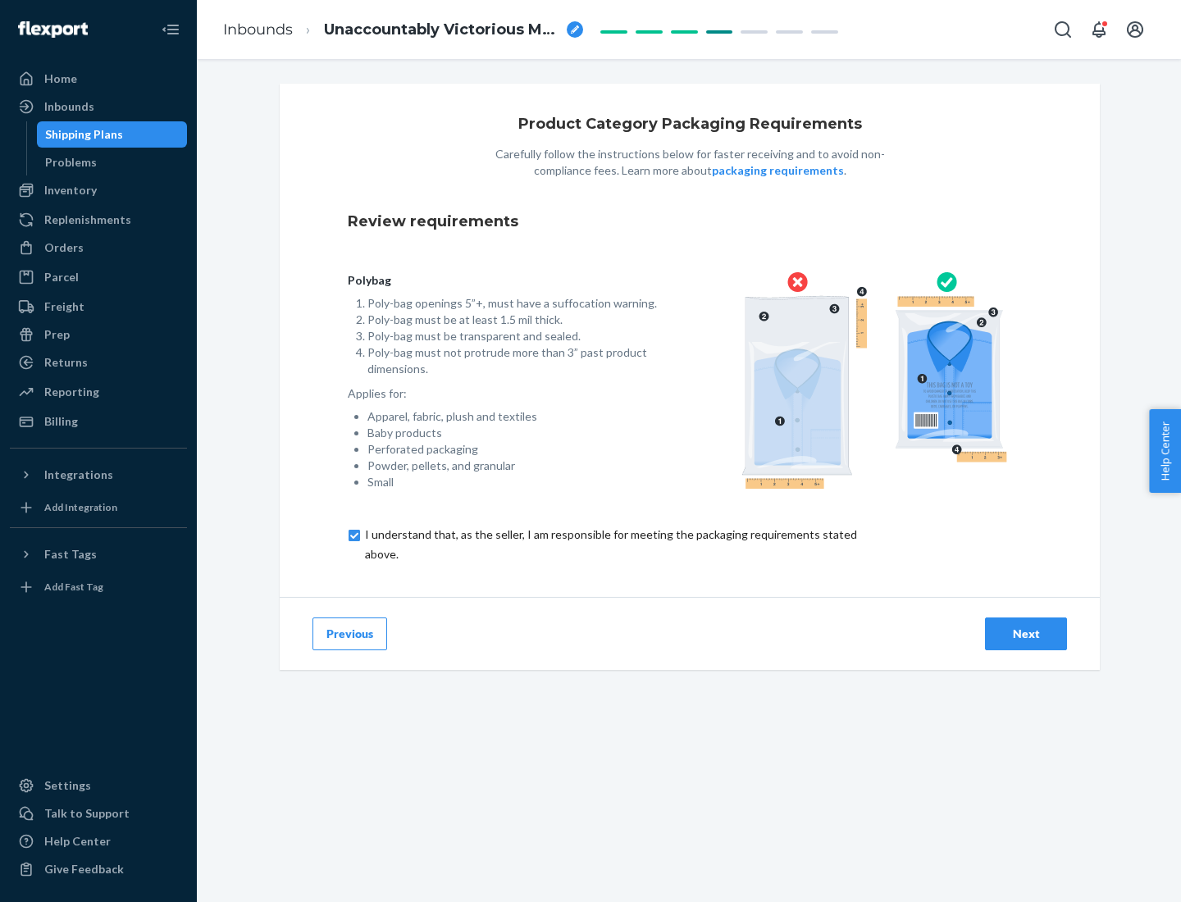
click at [1026, 633] on div "Next" at bounding box center [1026, 634] width 54 height 16
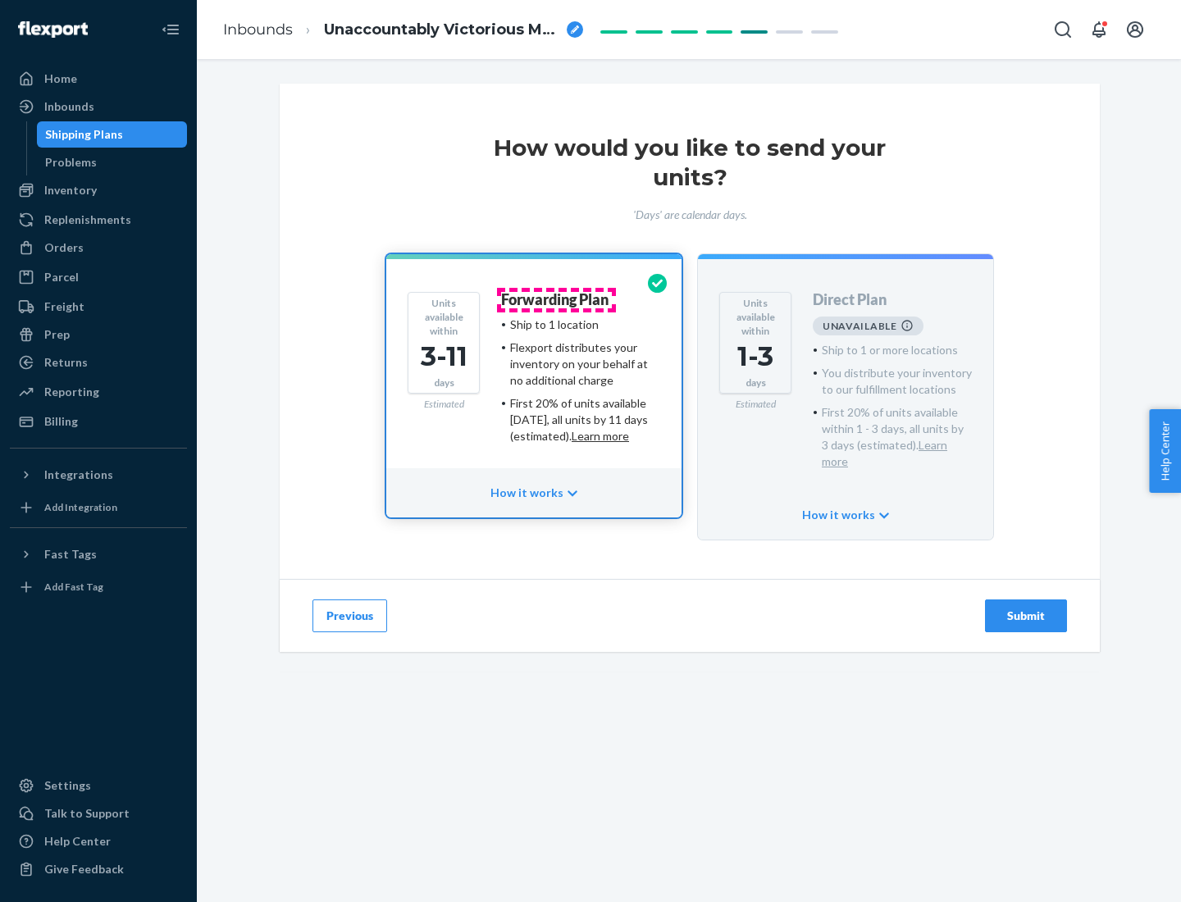
click at [556, 299] on h4 "Forwarding Plan" at bounding box center [554, 300] width 107 height 16
click at [1026, 608] on div "Submit" at bounding box center [1026, 616] width 54 height 16
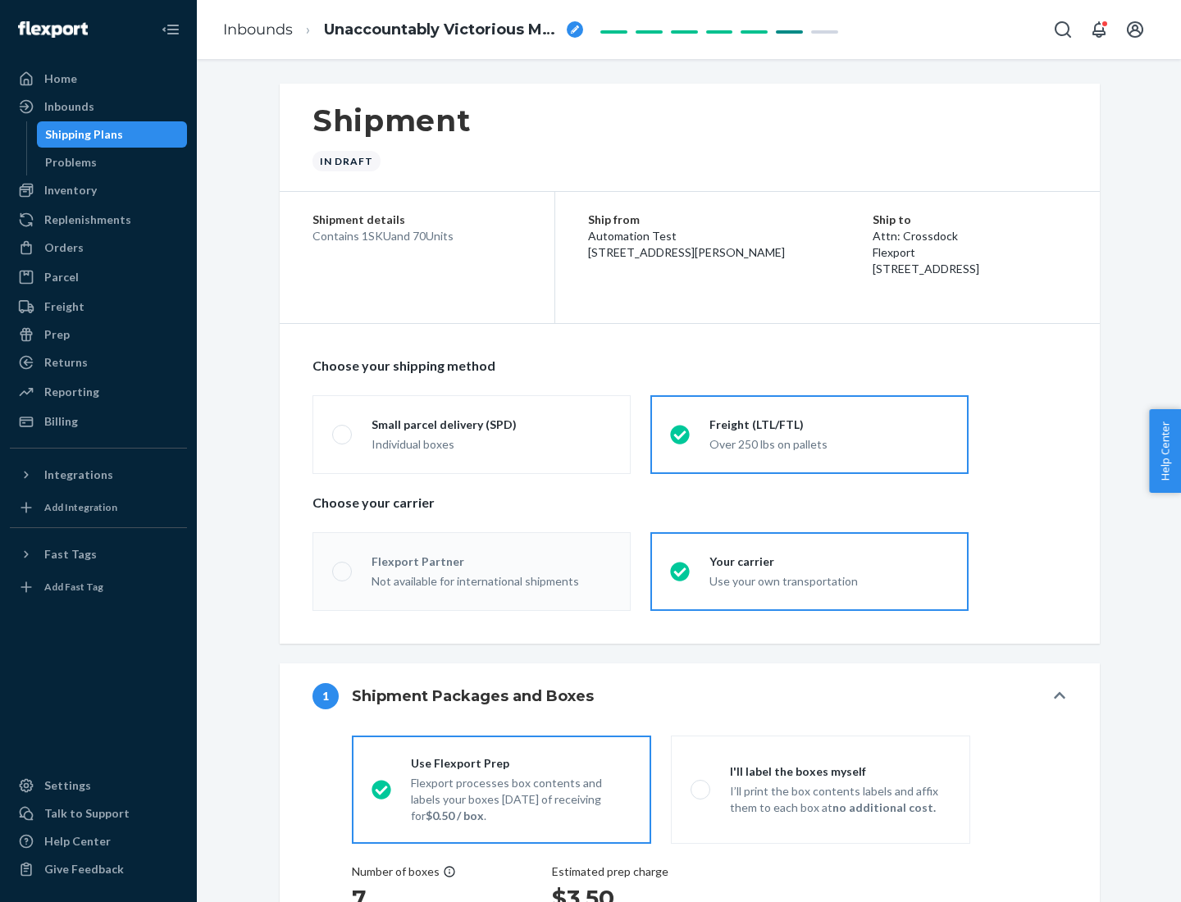
radio input "true"
radio input "false"
radio input "true"
radio input "false"
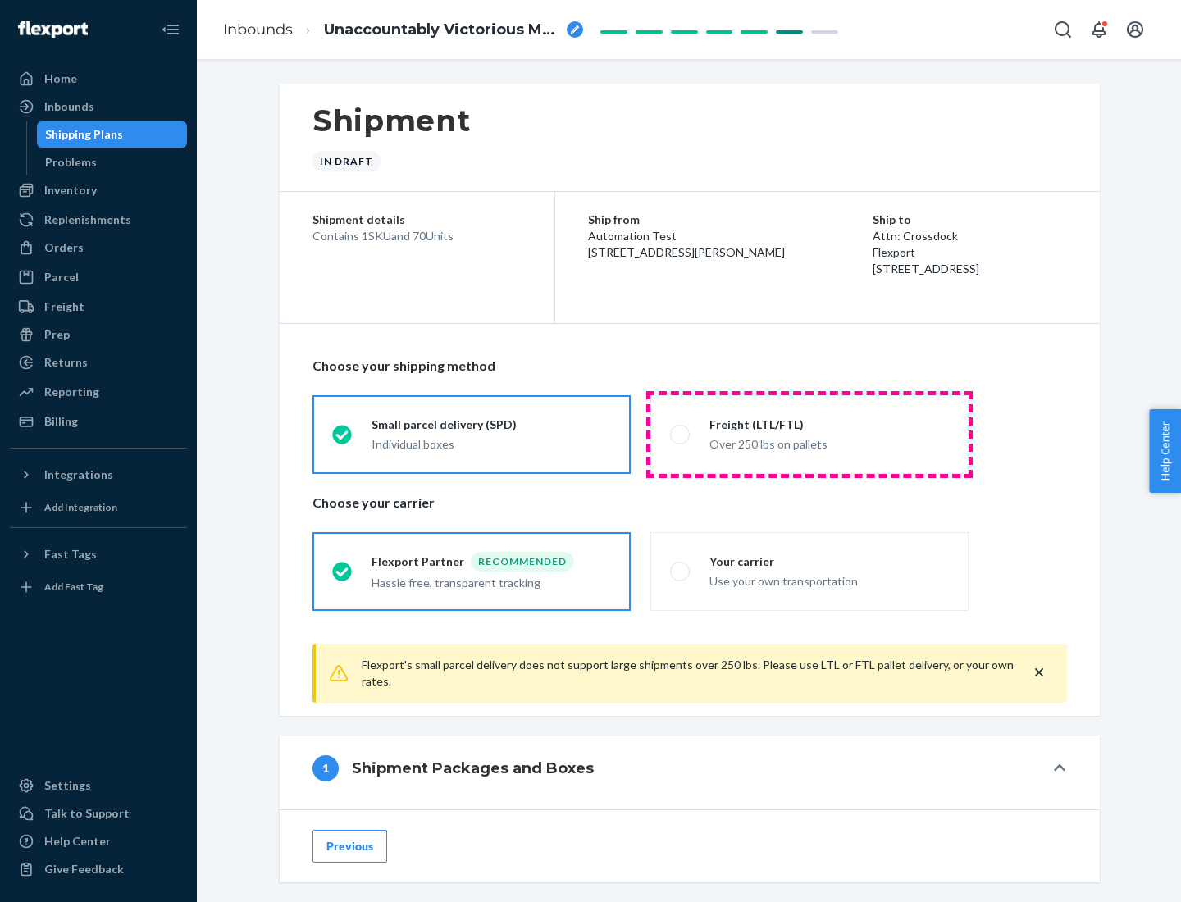
click at [810, 434] on div "Over 250 lbs on pallets" at bounding box center [830, 443] width 240 height 20
click at [681, 434] on input "Freight (LTL/FTL) Over 250 lbs on pallets" at bounding box center [675, 434] width 11 height 11
radio input "true"
radio input "false"
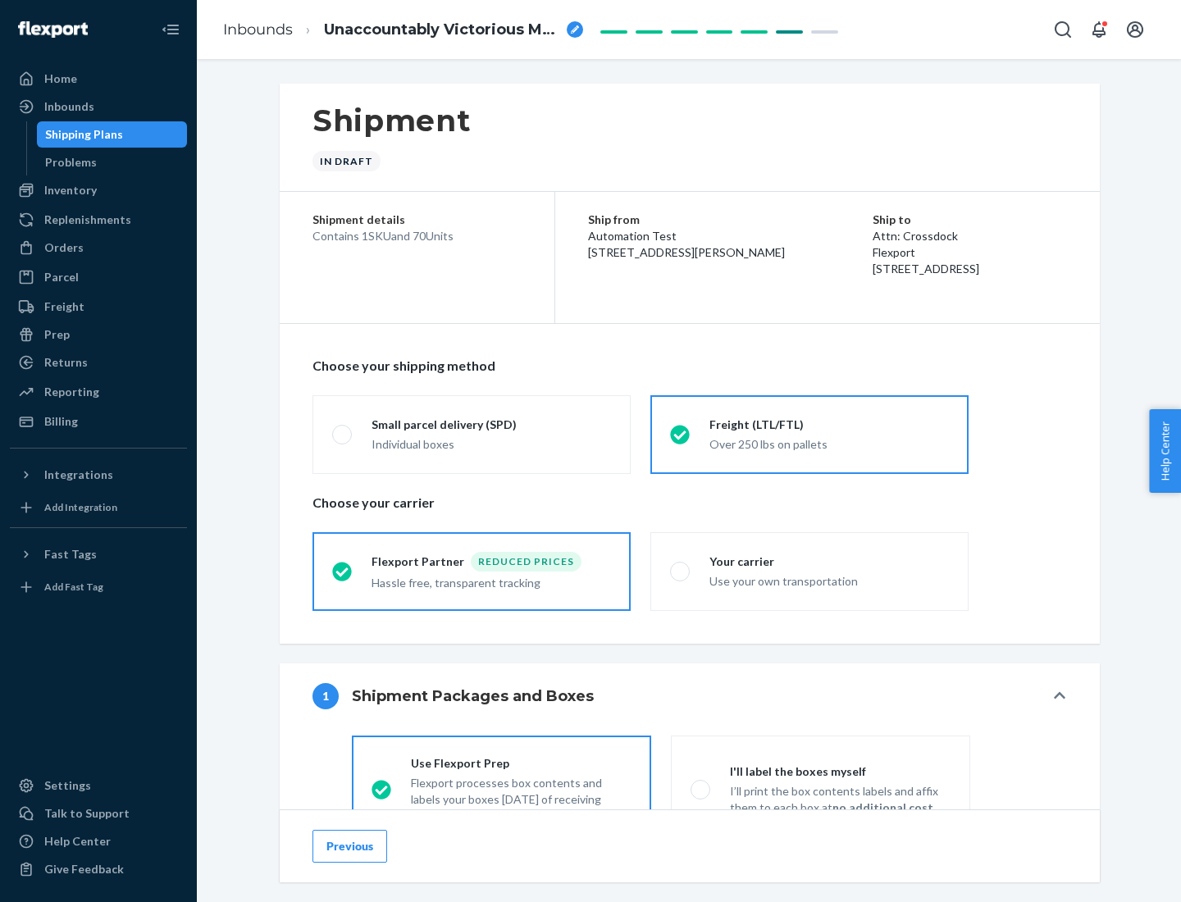
scroll to position [91, 0]
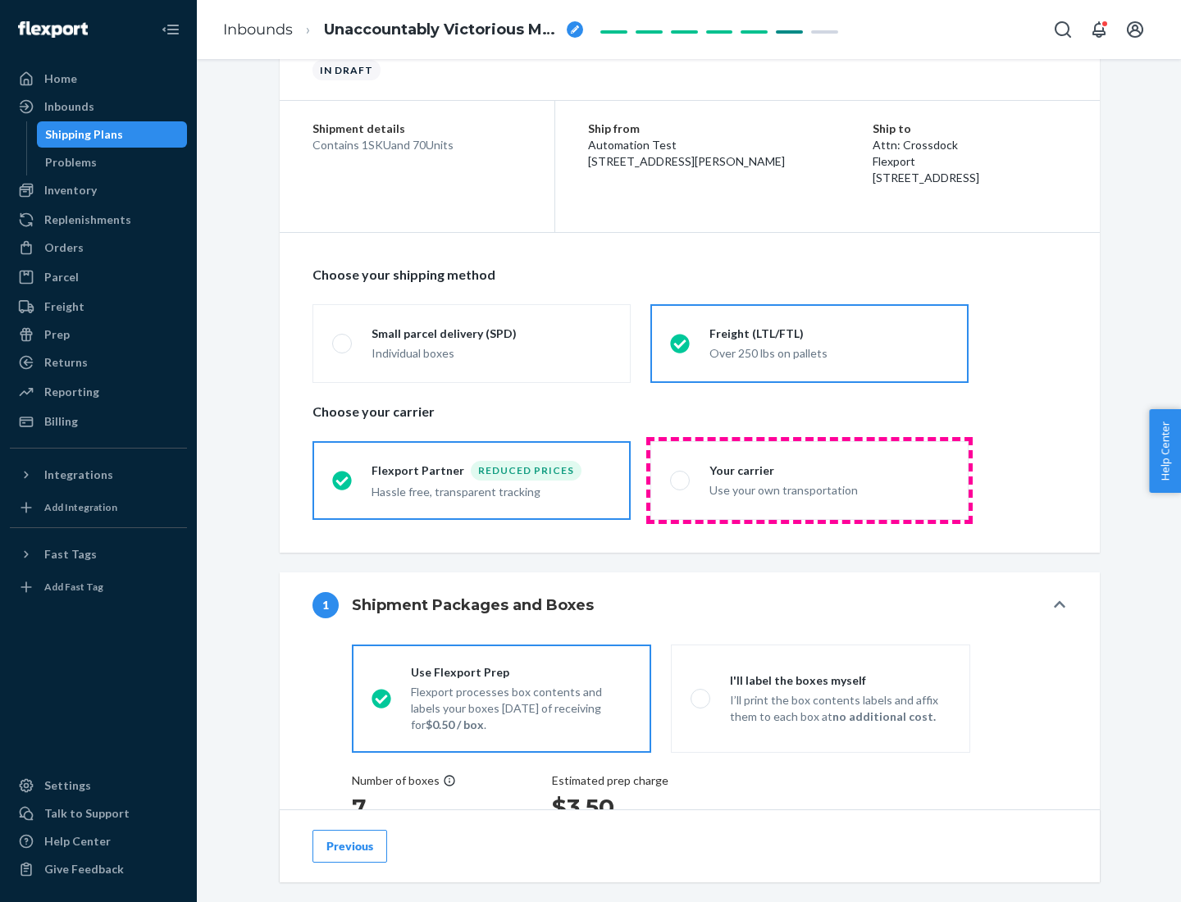
click at [810, 480] on div "Use your own transportation" at bounding box center [830, 489] width 240 height 20
click at [681, 480] on input "Your carrier Use your own transportation" at bounding box center [675, 480] width 11 height 11
radio input "true"
radio input "false"
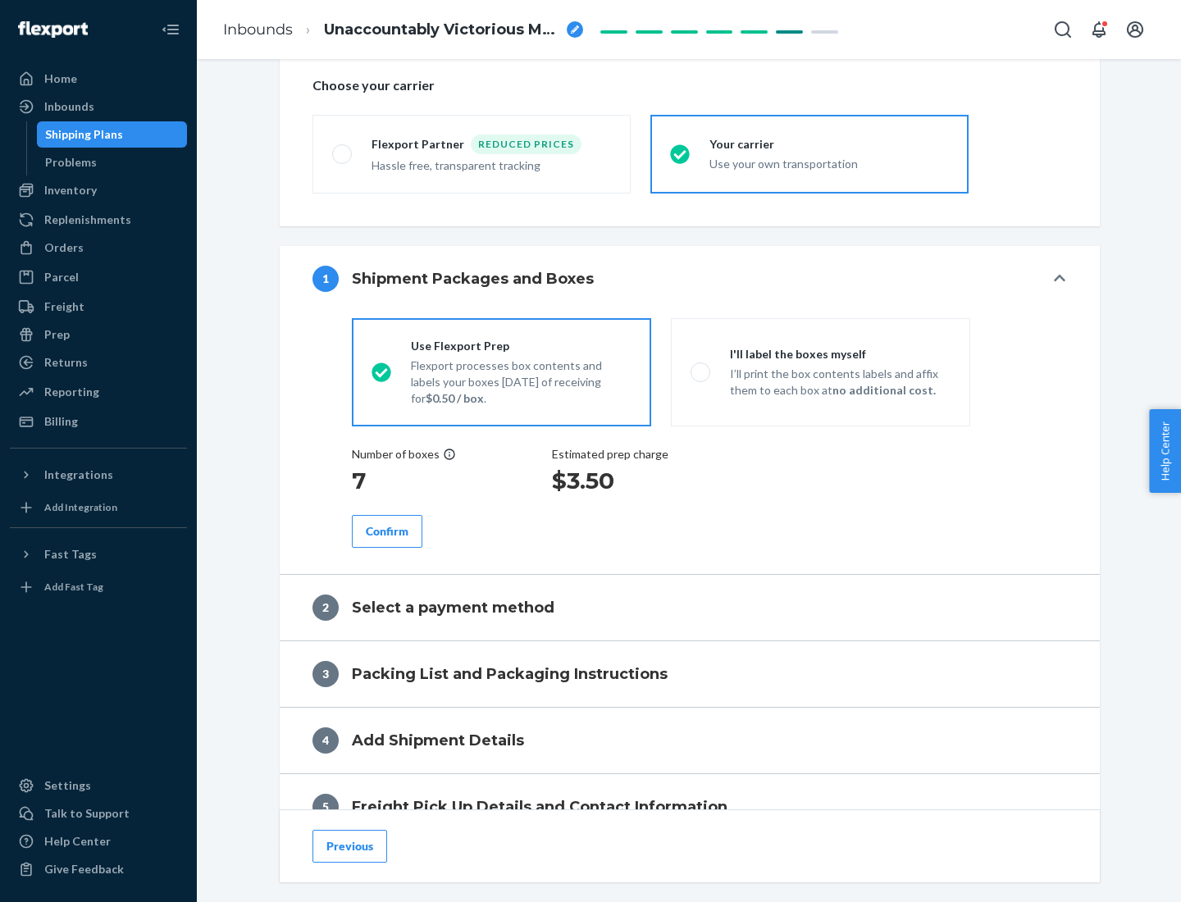
scroll to position [309, 0]
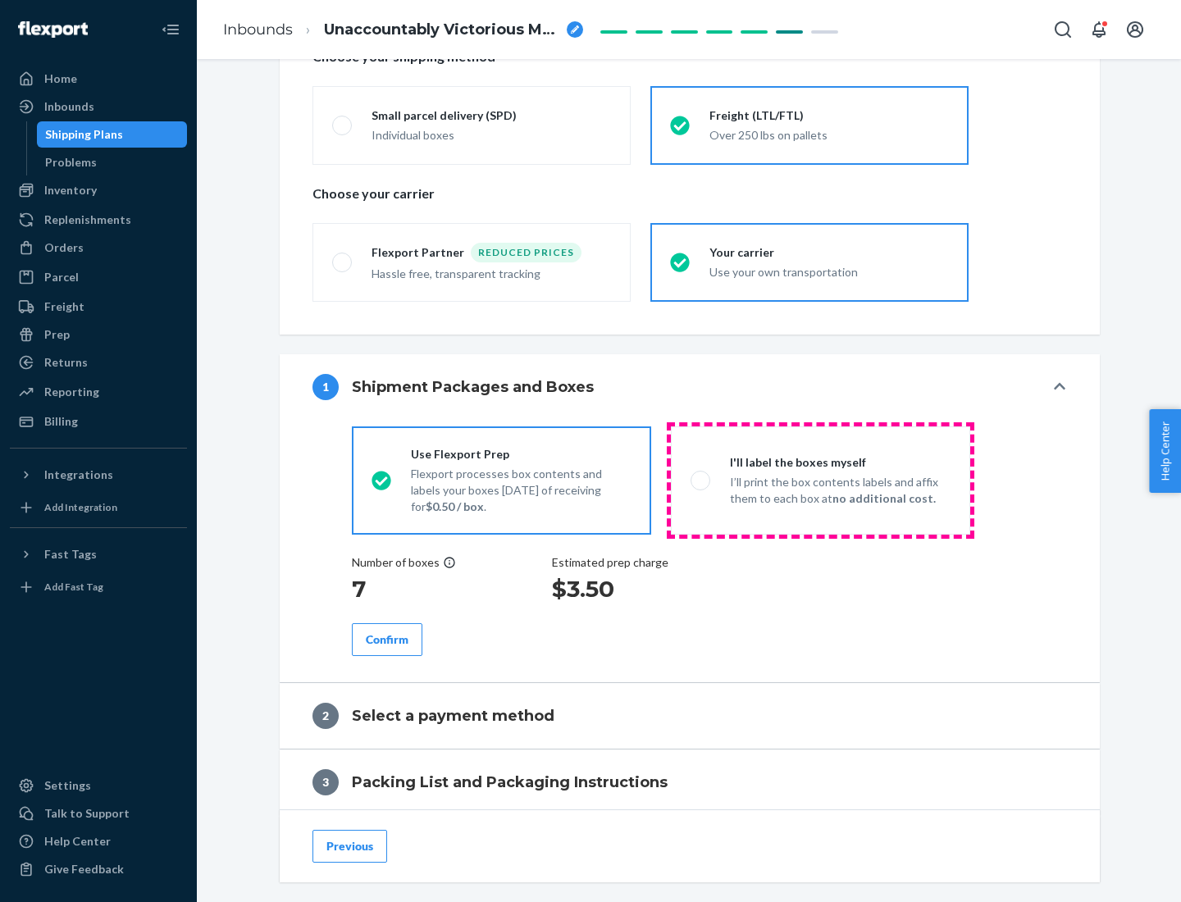
click at [820, 480] on p "I’ll print the box contents labels and affix them to each box at no additional …" at bounding box center [840, 490] width 221 height 33
click at [701, 480] on input "I'll label the boxes myself I’ll print the box contents labels and affix them t…" at bounding box center [696, 480] width 11 height 11
radio input "true"
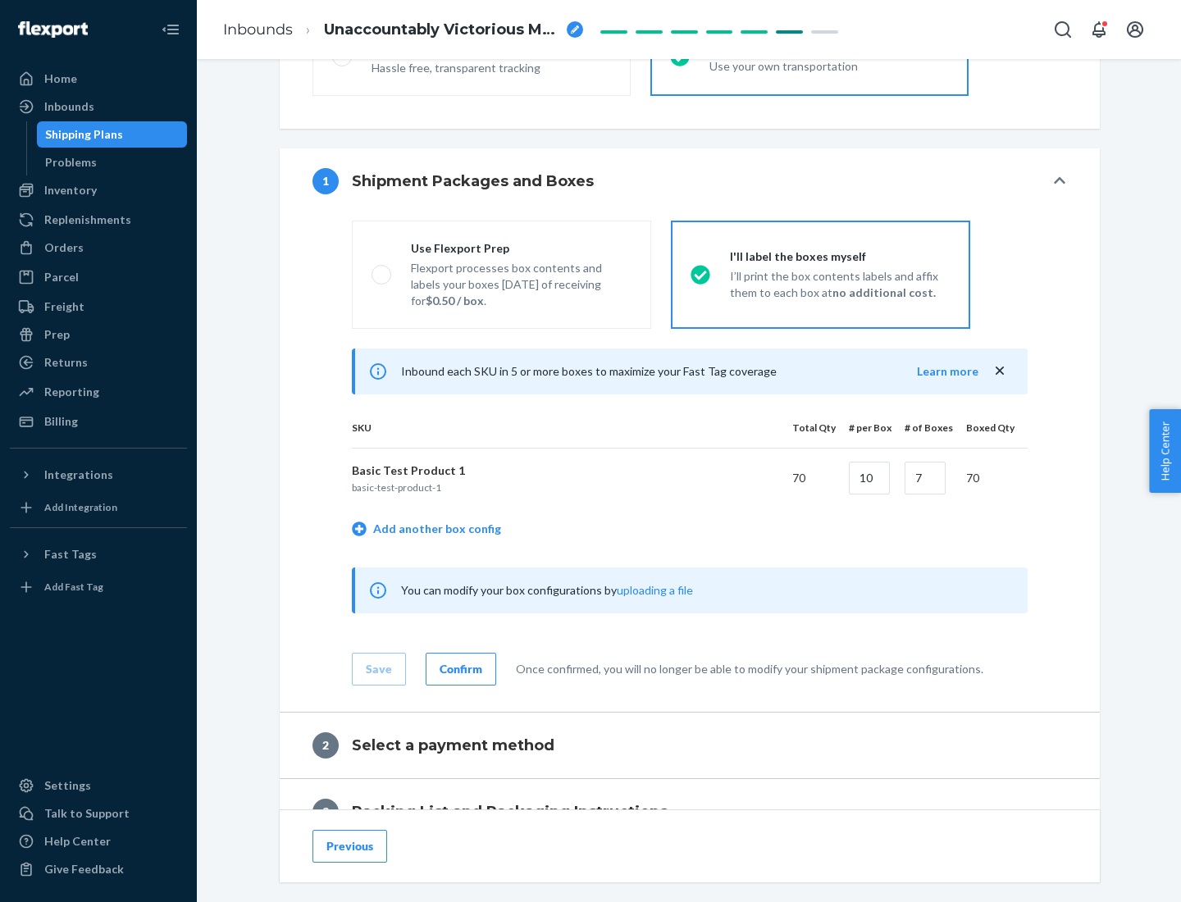
scroll to position [283, 0]
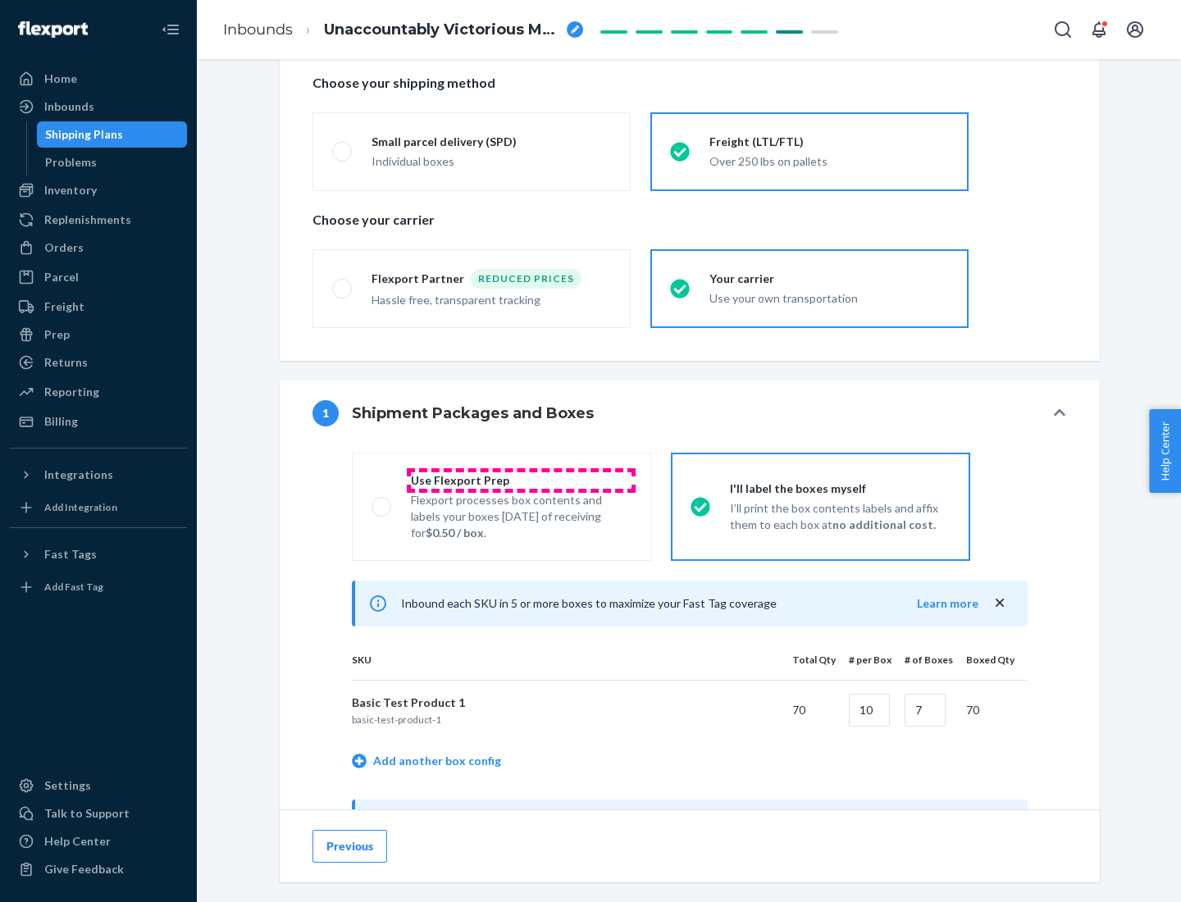
click at [521, 480] on div "Use Flexport Prep" at bounding box center [521, 481] width 221 height 16
click at [382, 501] on input "Use Flexport Prep Flexport processes box contents and labels your boxes [DATE] …" at bounding box center [377, 506] width 11 height 11
radio input "true"
radio input "false"
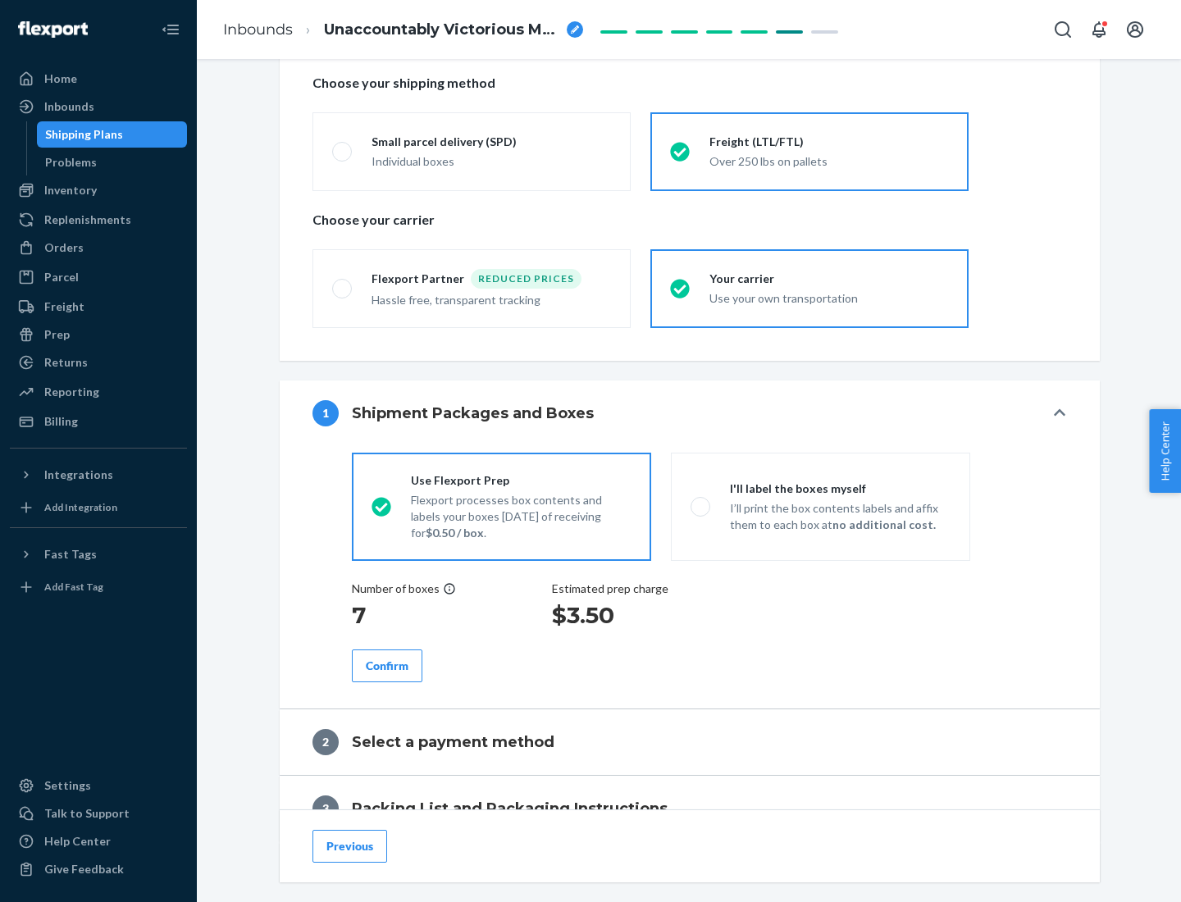
scroll to position [468, 0]
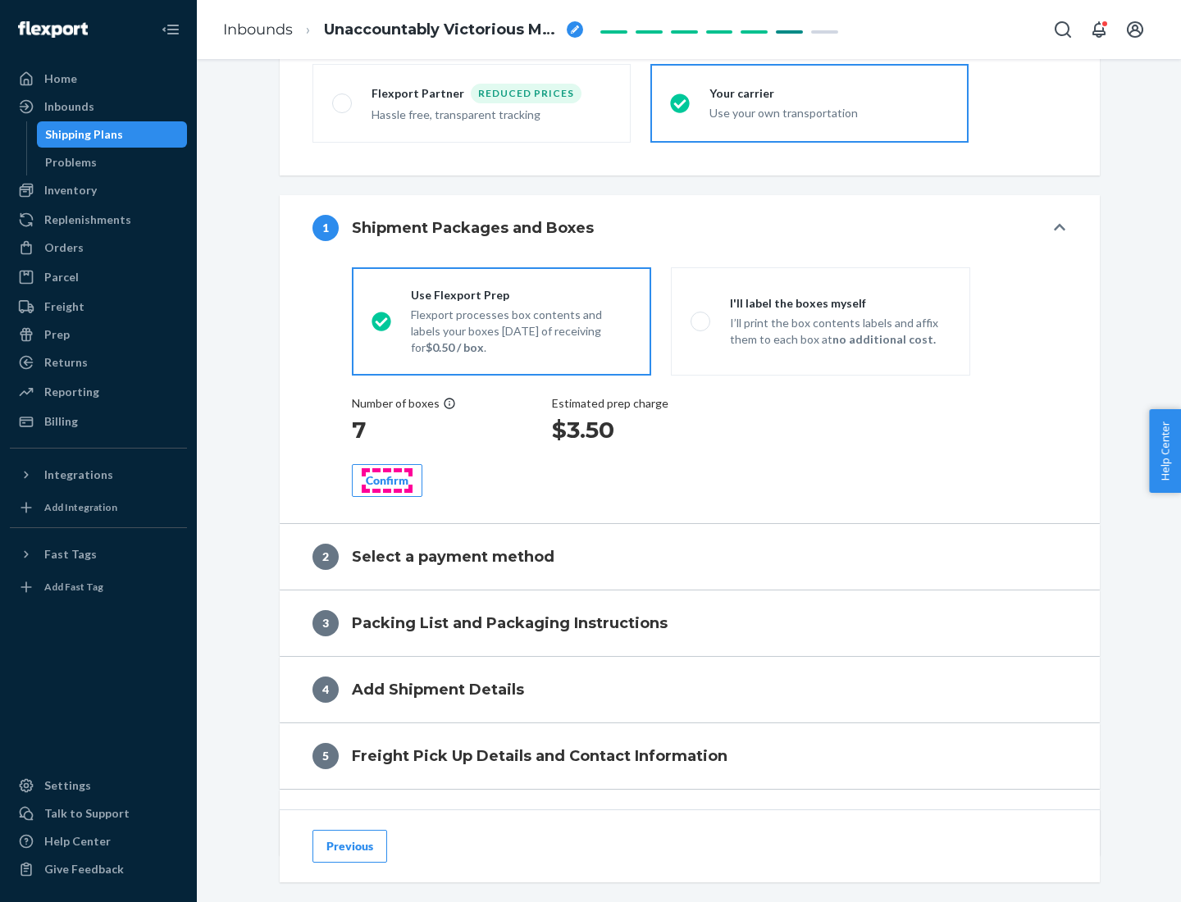
click at [387, 480] on div "Confirm" at bounding box center [387, 481] width 43 height 16
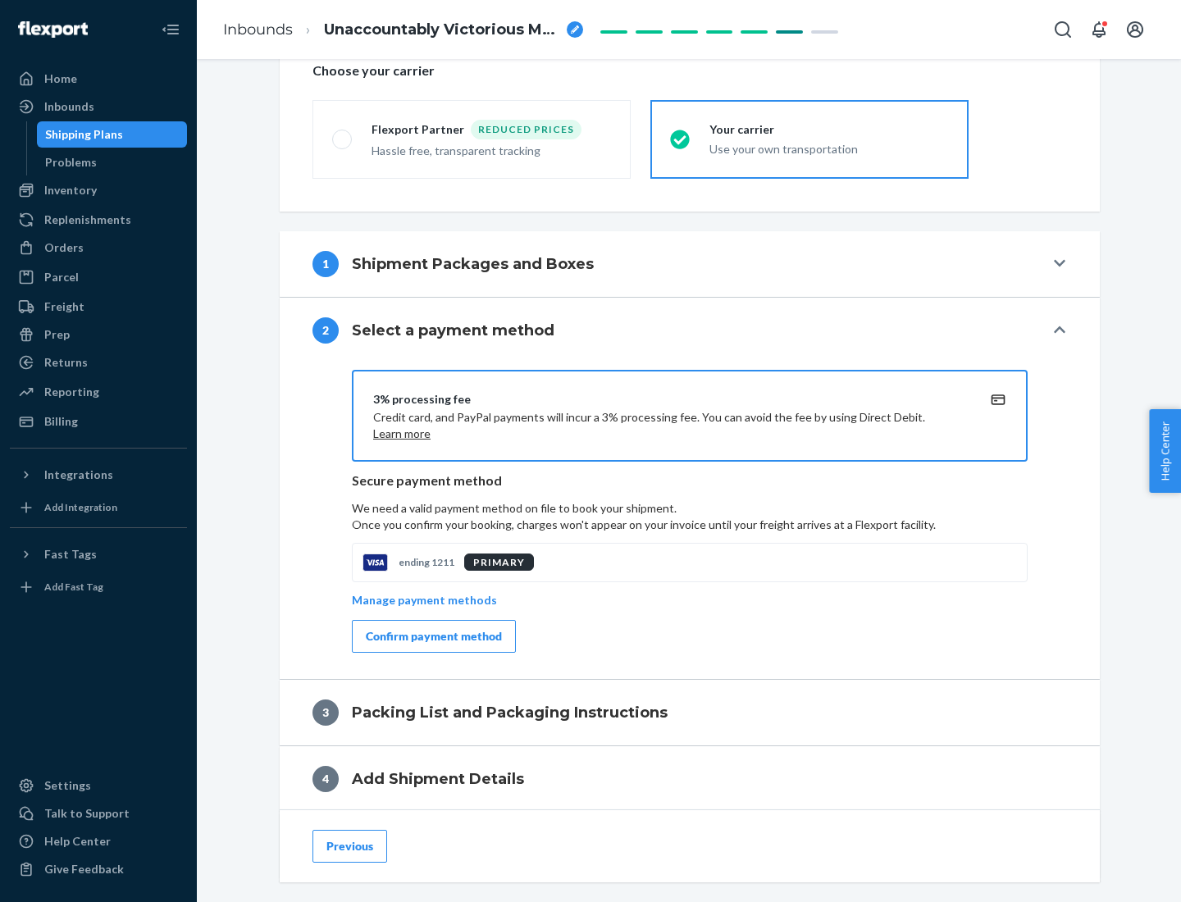
scroll to position [588, 0]
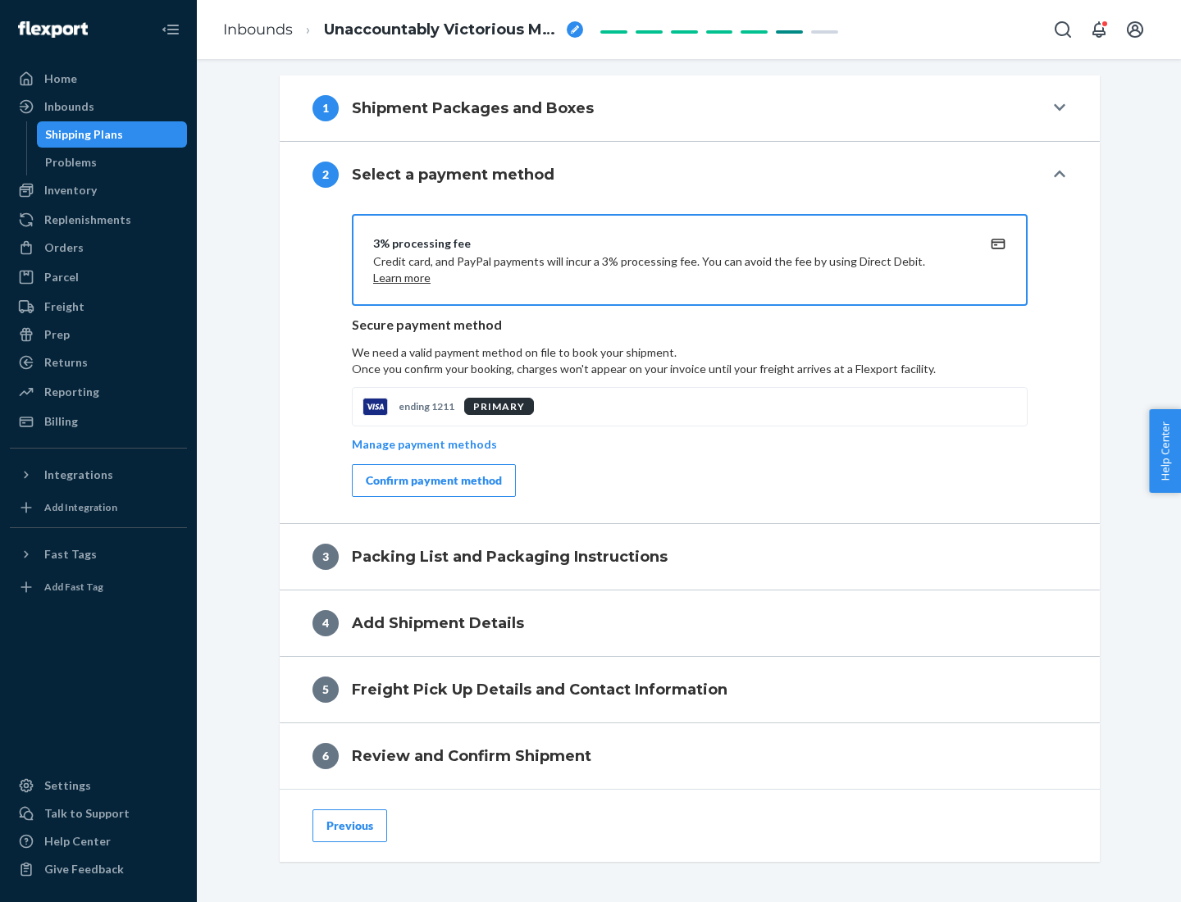
click at [432, 481] on div "Confirm payment method" at bounding box center [434, 481] width 136 height 16
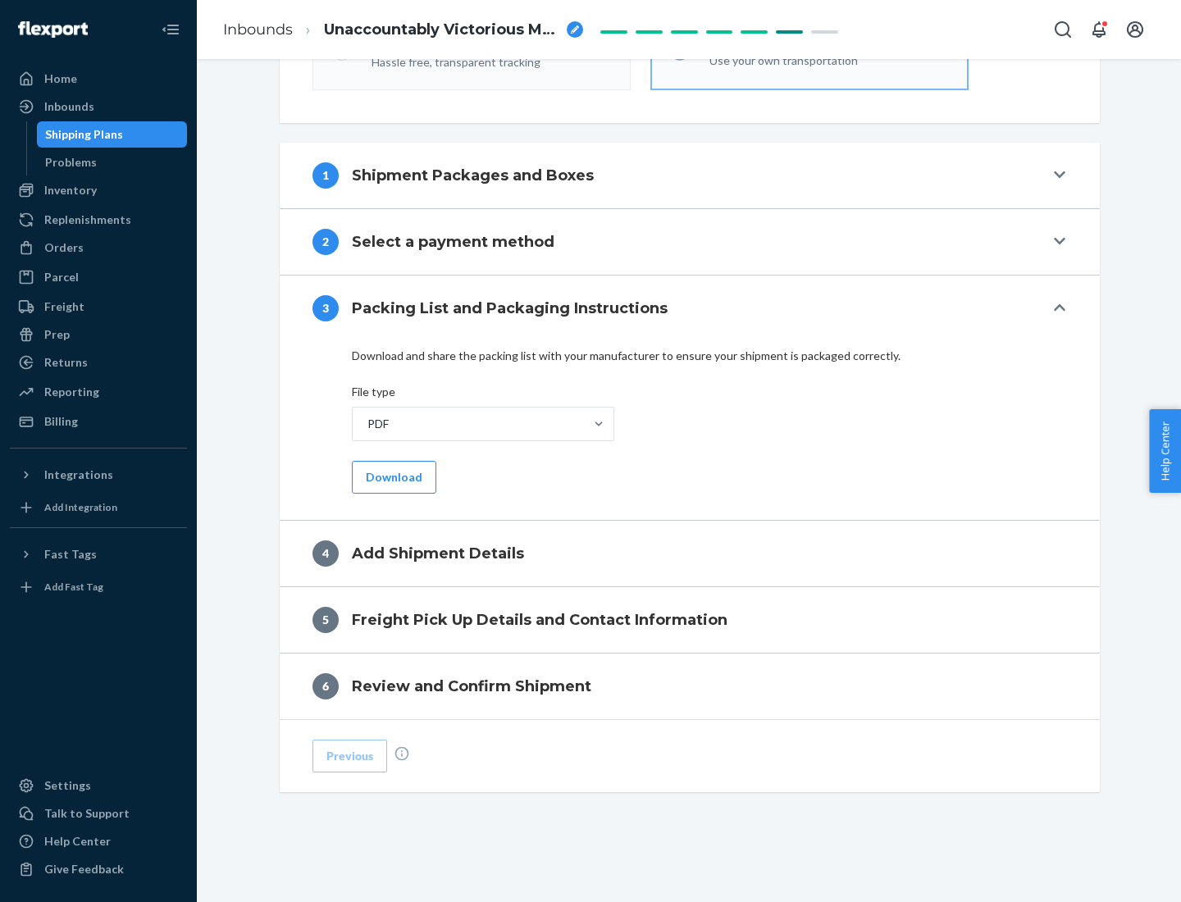
scroll to position [518, 0]
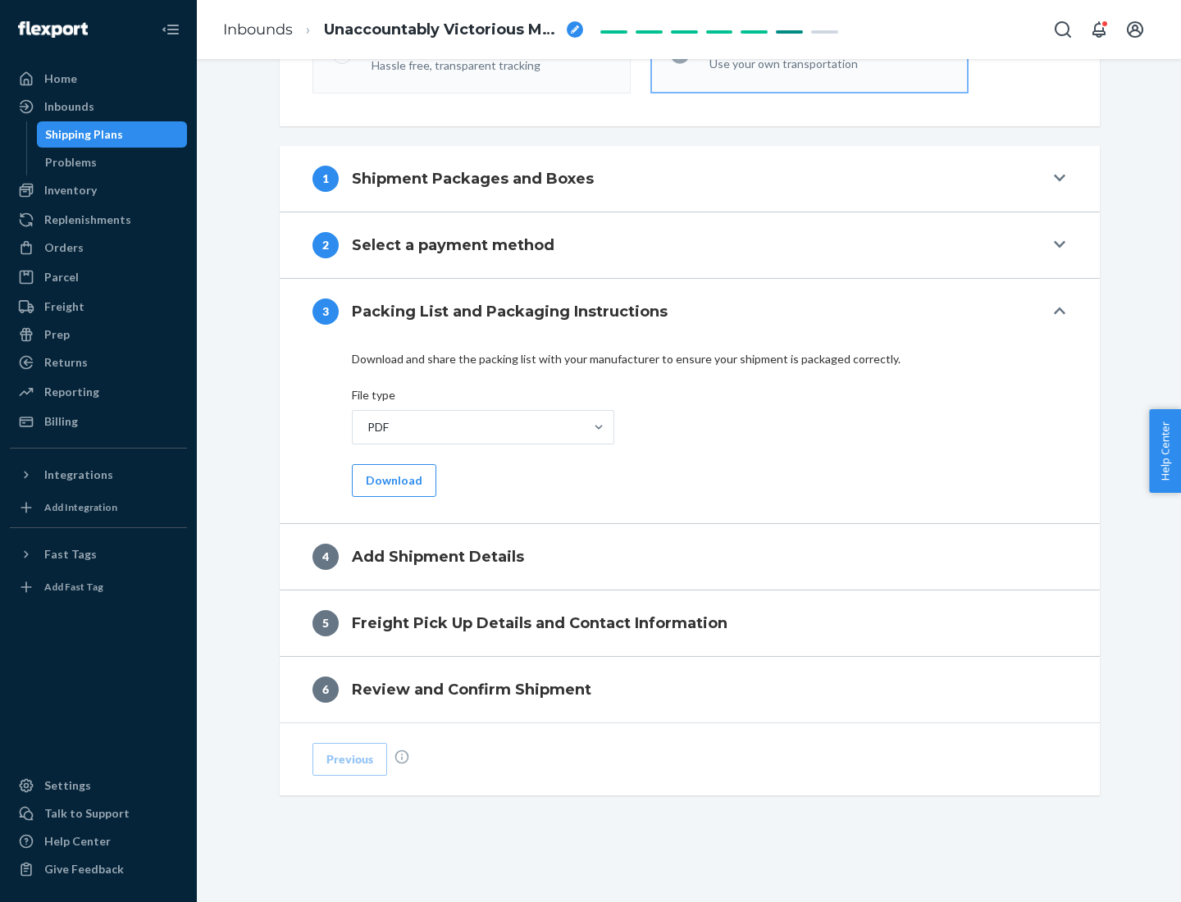
click at [392, 480] on button "Download" at bounding box center [394, 480] width 85 height 33
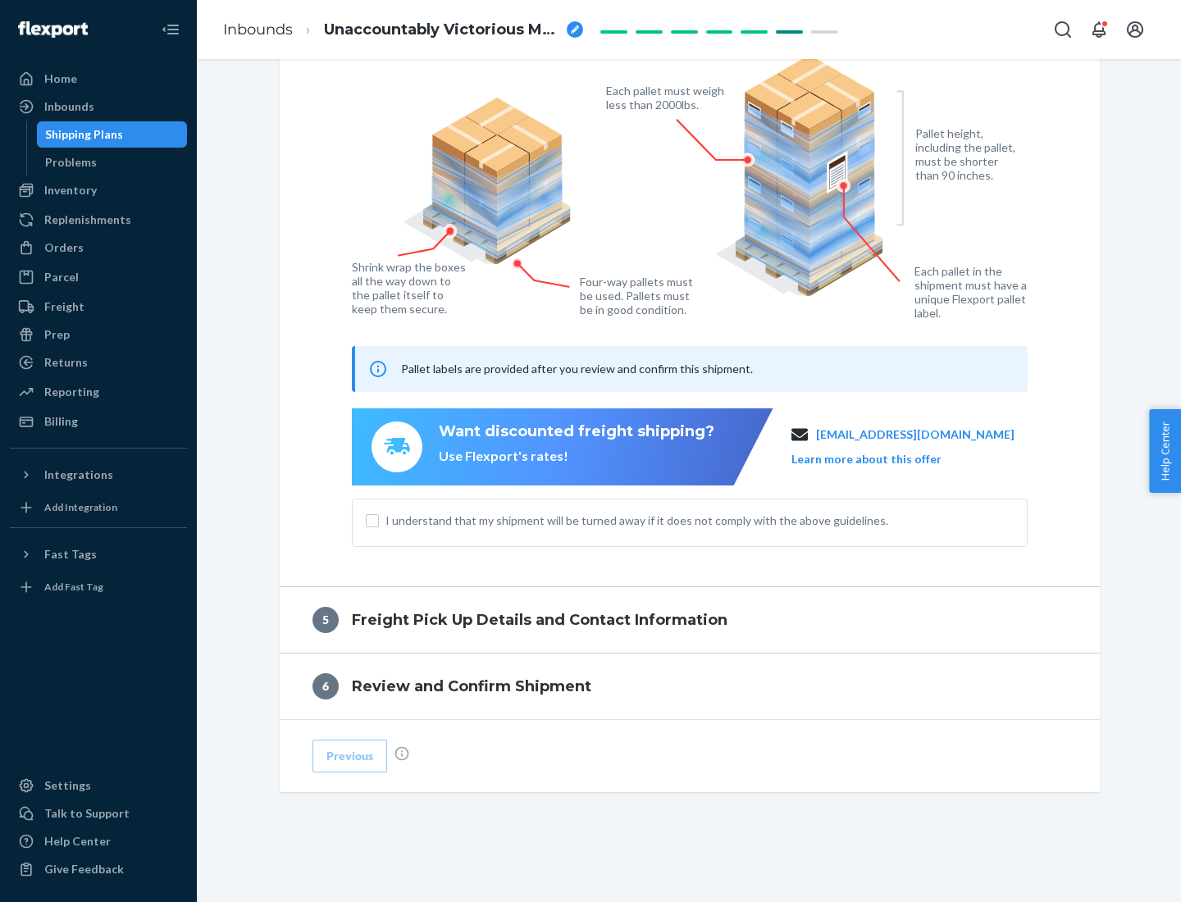
click at [690, 520] on span "I understand that my shipment will be turned away if it does not comply with th…" at bounding box center [700, 521] width 628 height 16
click at [379, 520] on input "I understand that my shipment will be turned away if it does not comply with th…" at bounding box center [372, 520] width 13 height 13
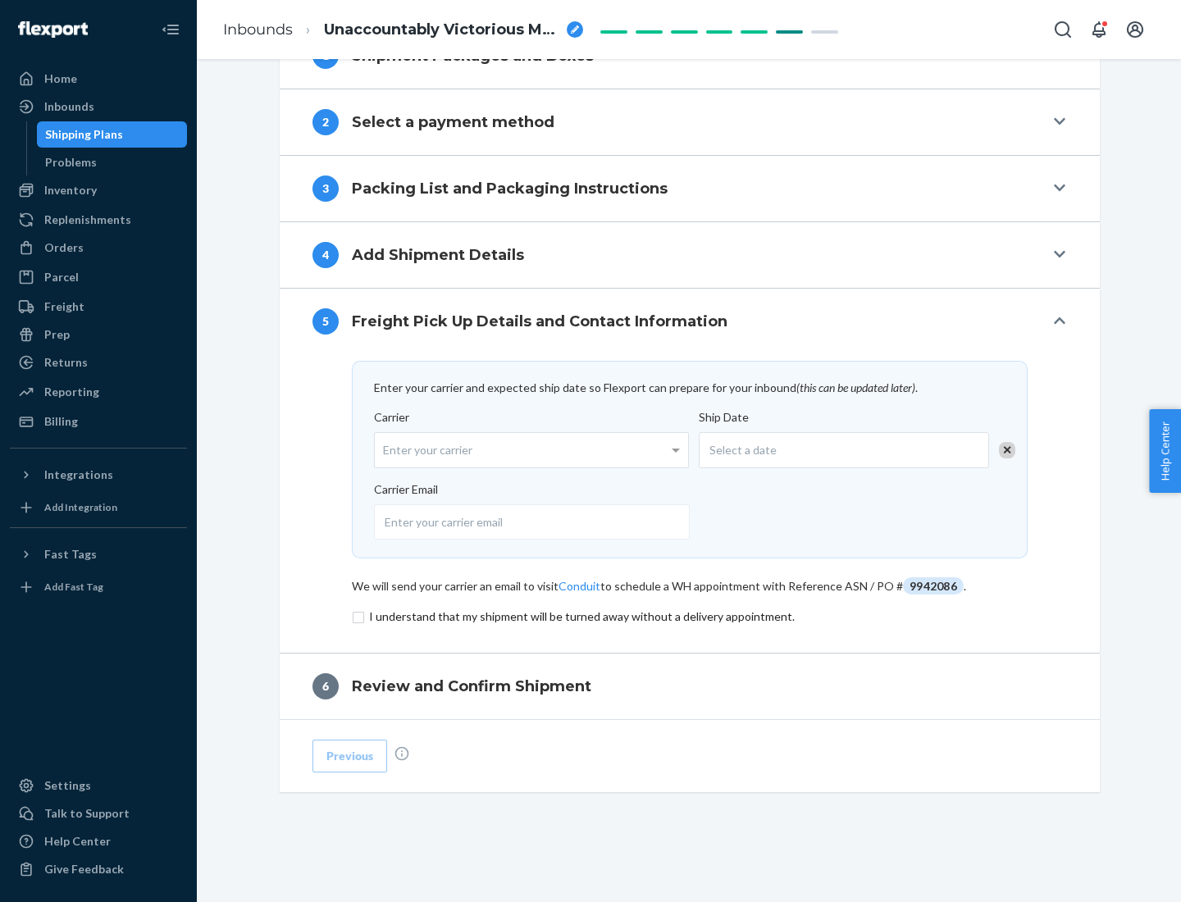
scroll to position [641, 0]
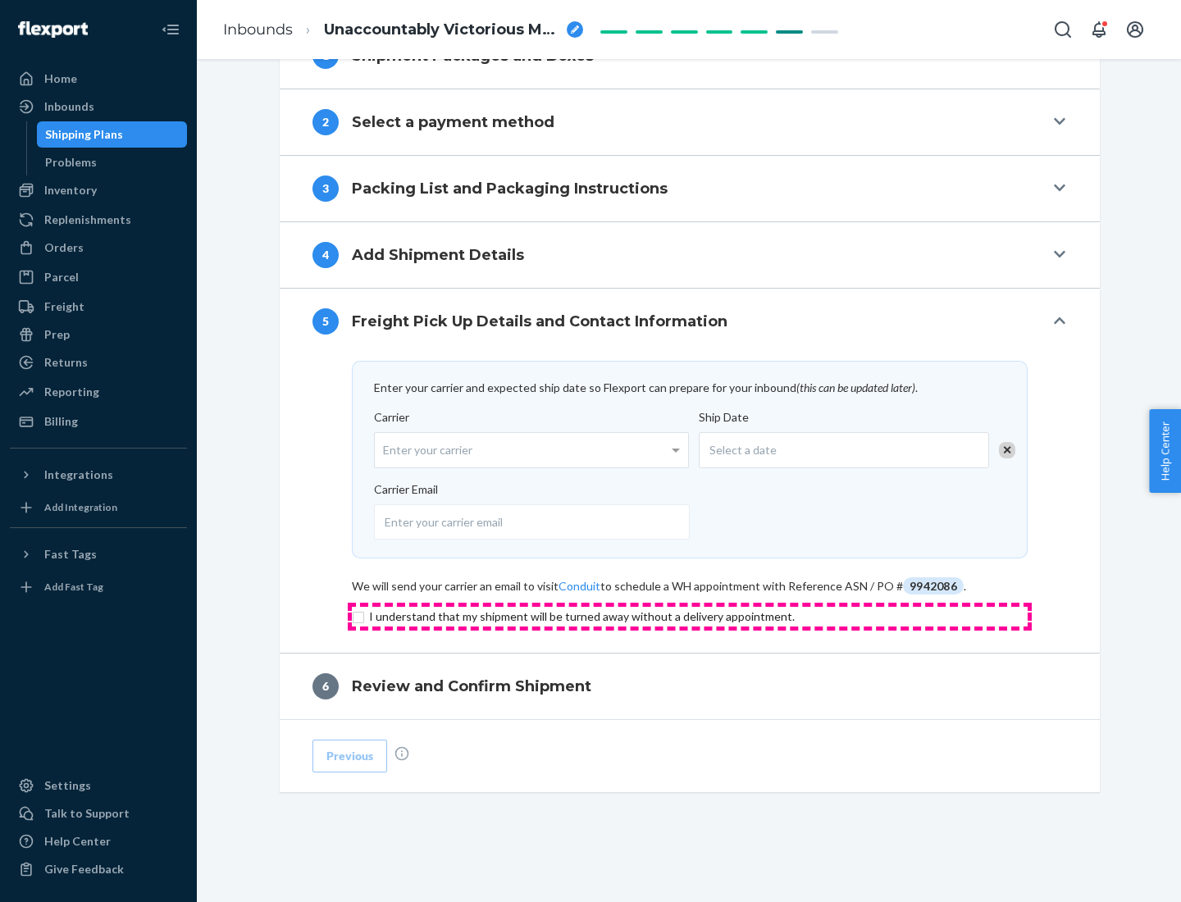
click at [690, 616] on input "checkbox" at bounding box center [690, 617] width 676 height 20
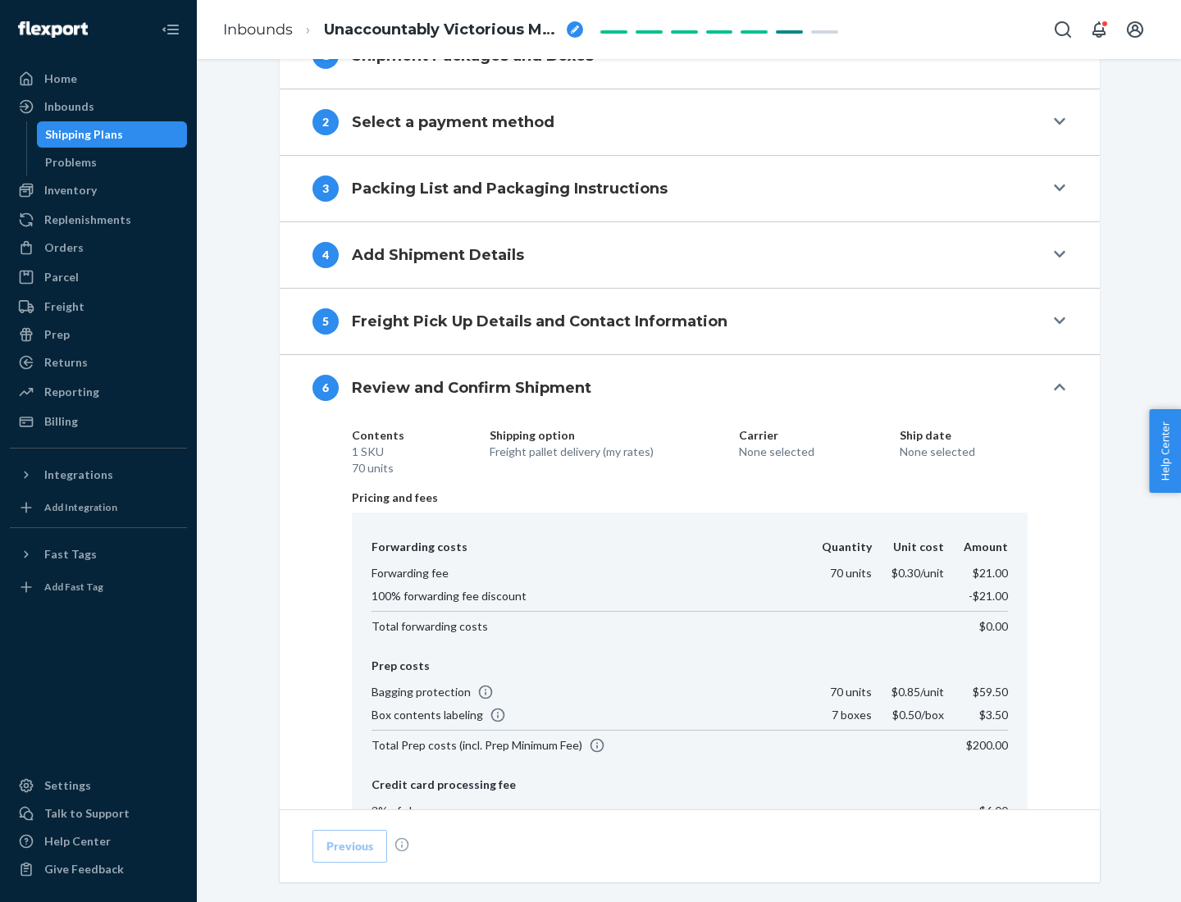
scroll to position [875, 0]
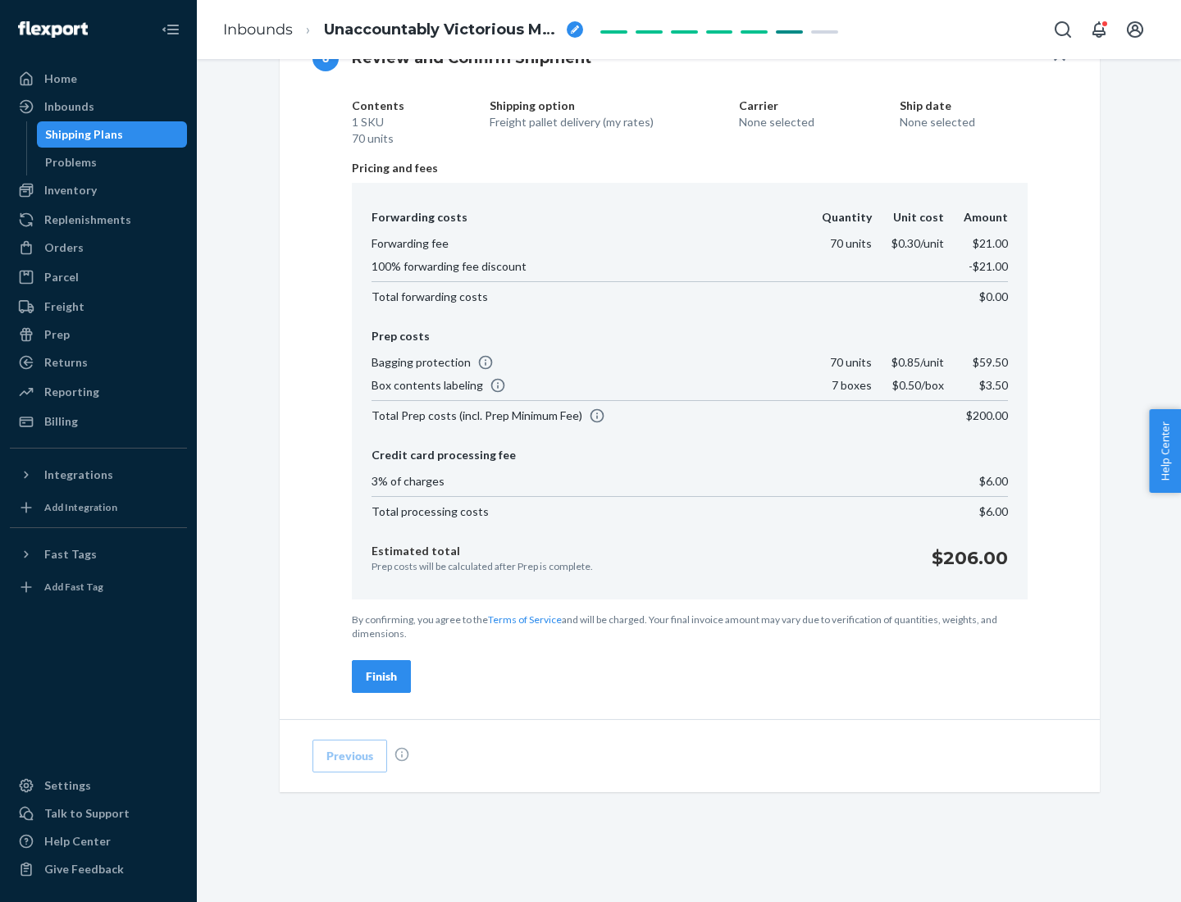
click at [381, 677] on div "Finish" at bounding box center [381, 677] width 31 height 16
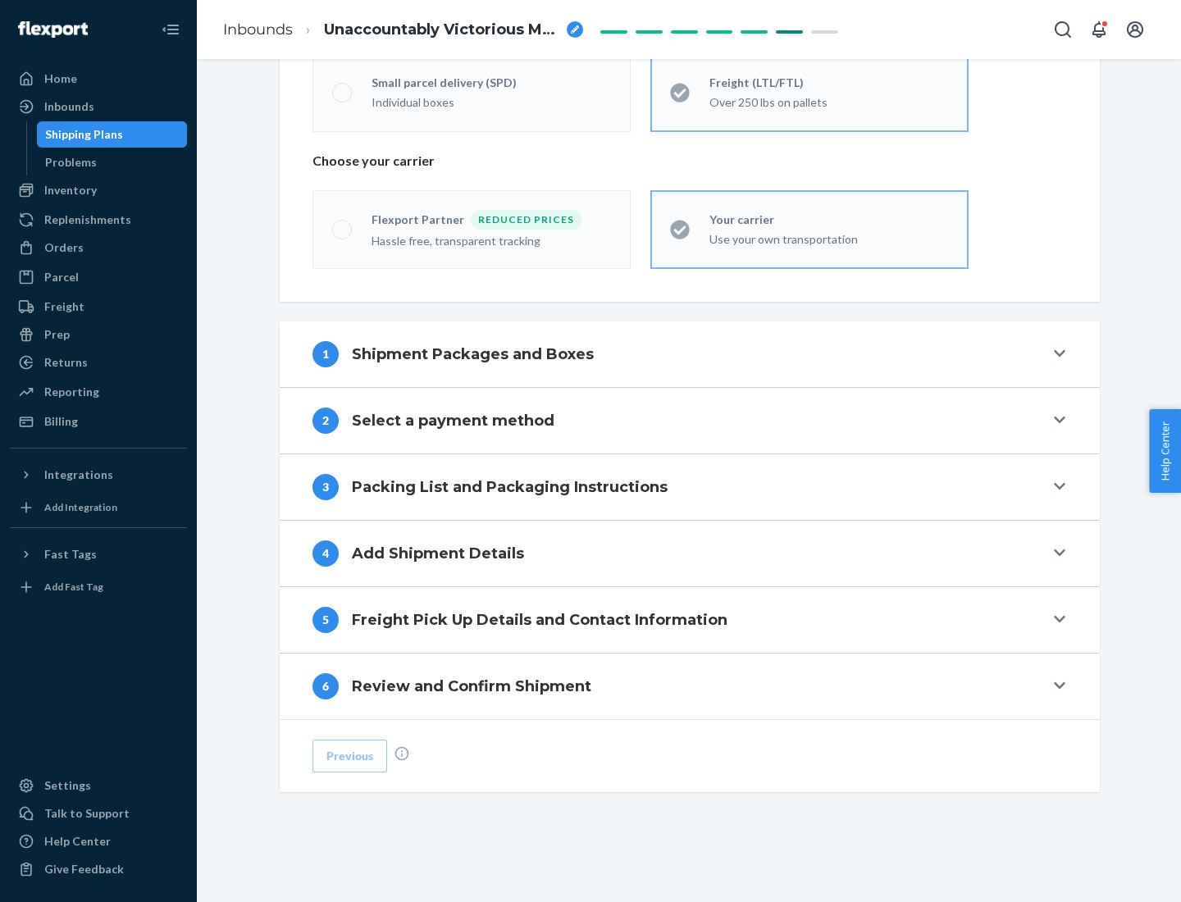
scroll to position [342, 0]
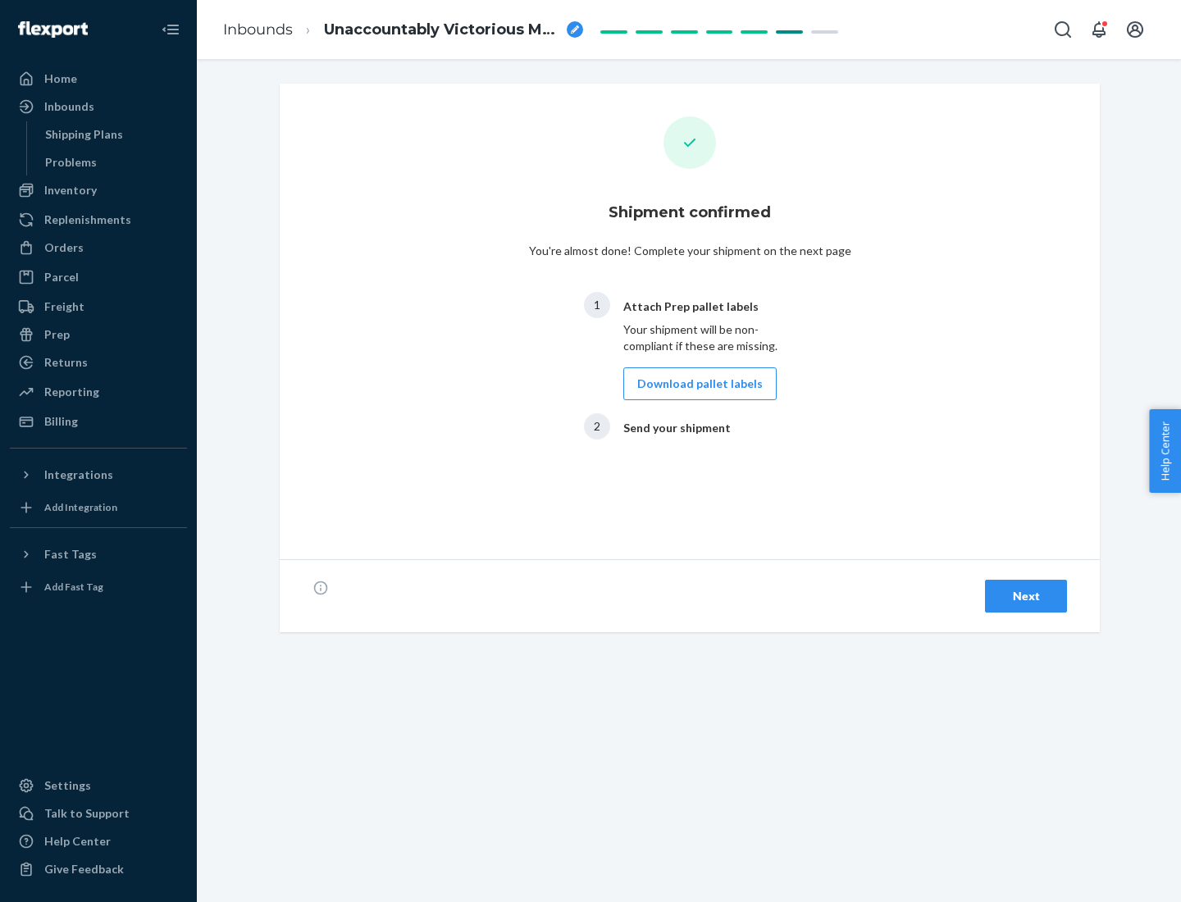
click at [696, 384] on button "Download pallet labels" at bounding box center [700, 384] width 153 height 33
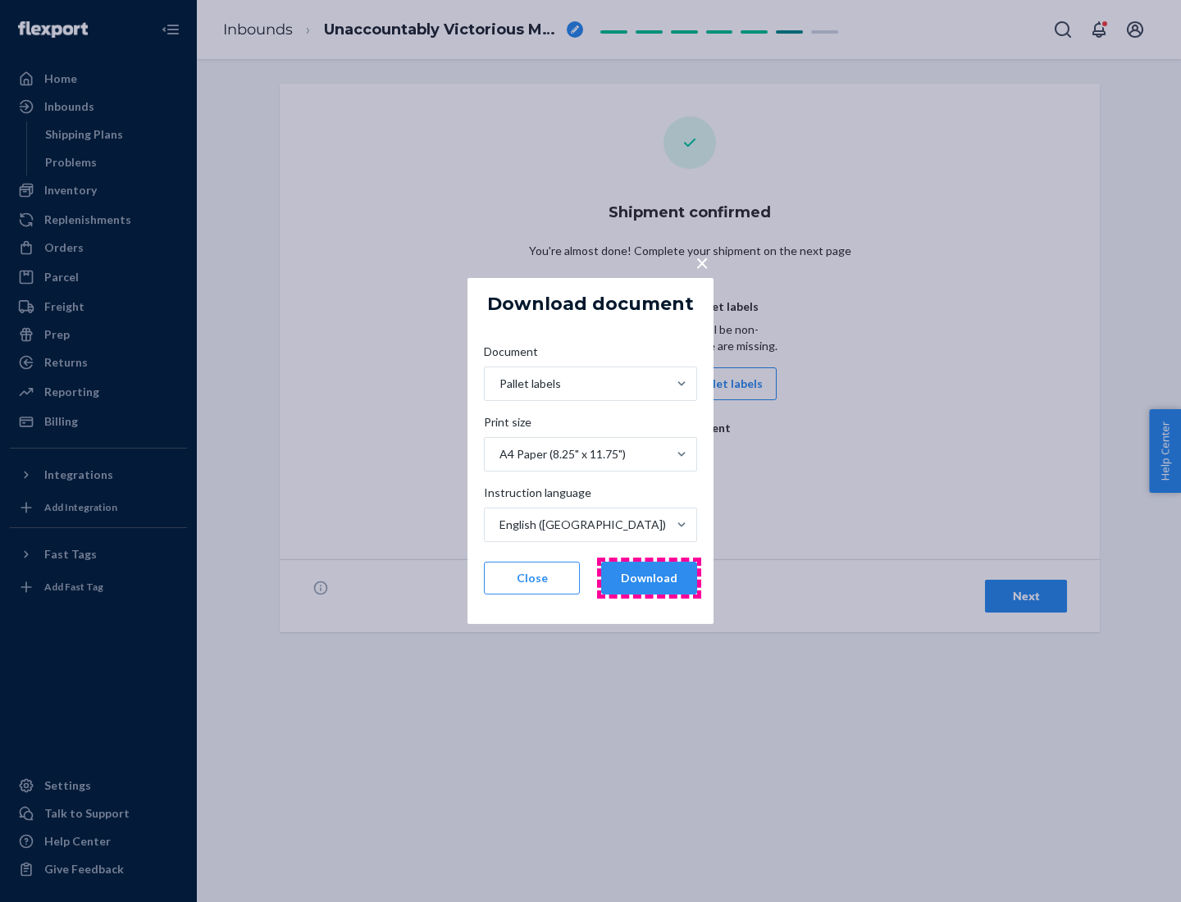
click at [649, 578] on button "Download" at bounding box center [649, 578] width 96 height 33
click at [701, 262] on span "×" at bounding box center [702, 263] width 13 height 28
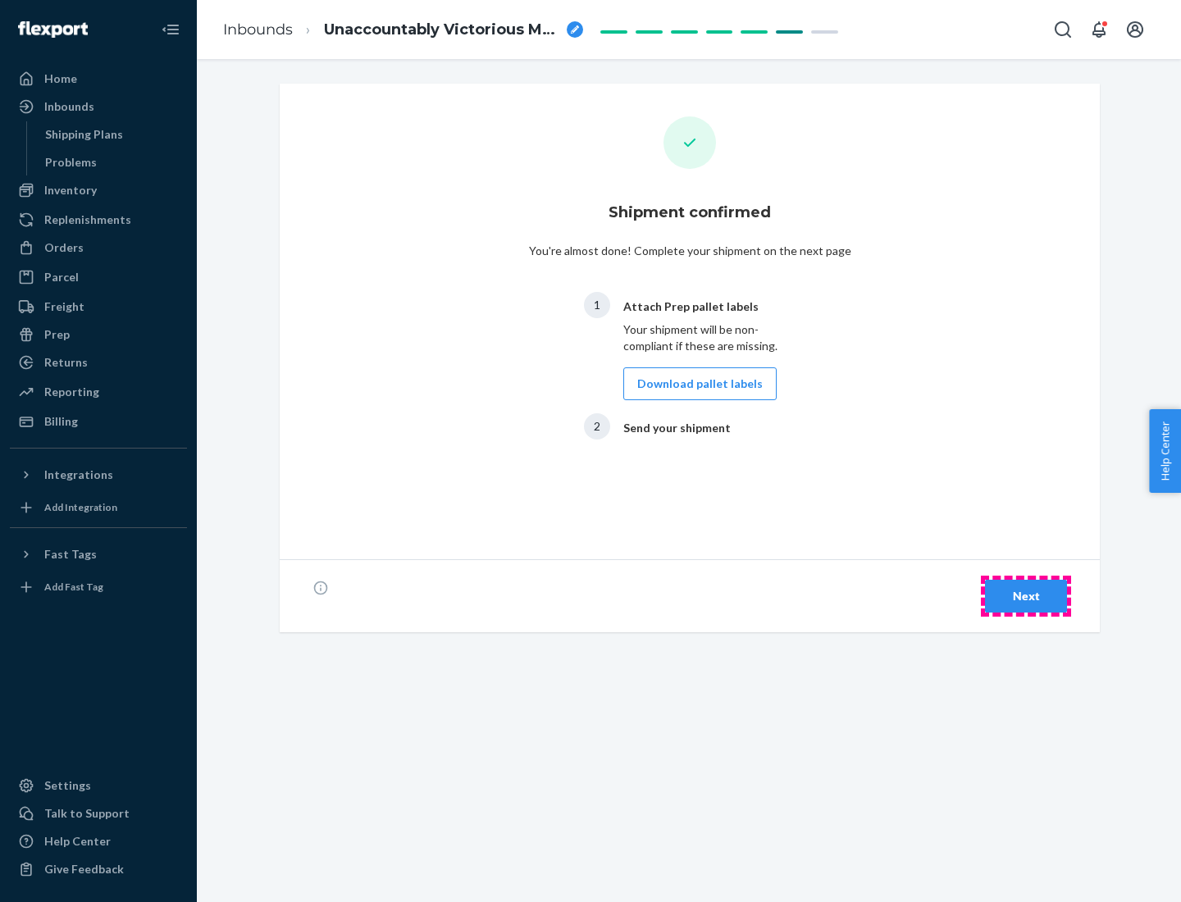
click at [1026, 596] on div "Next" at bounding box center [1026, 596] width 54 height 16
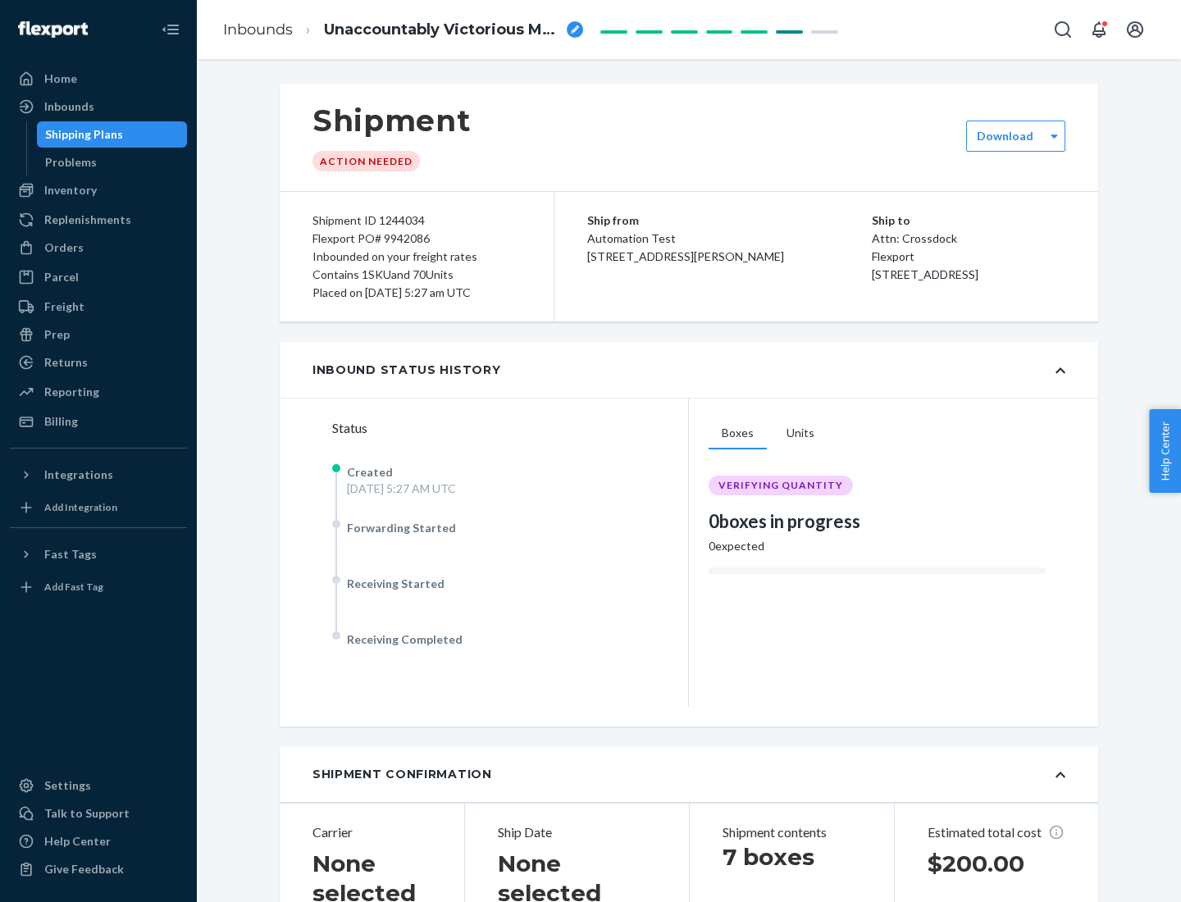
scroll to position [352, 0]
